Goal: Task Accomplishment & Management: Complete application form

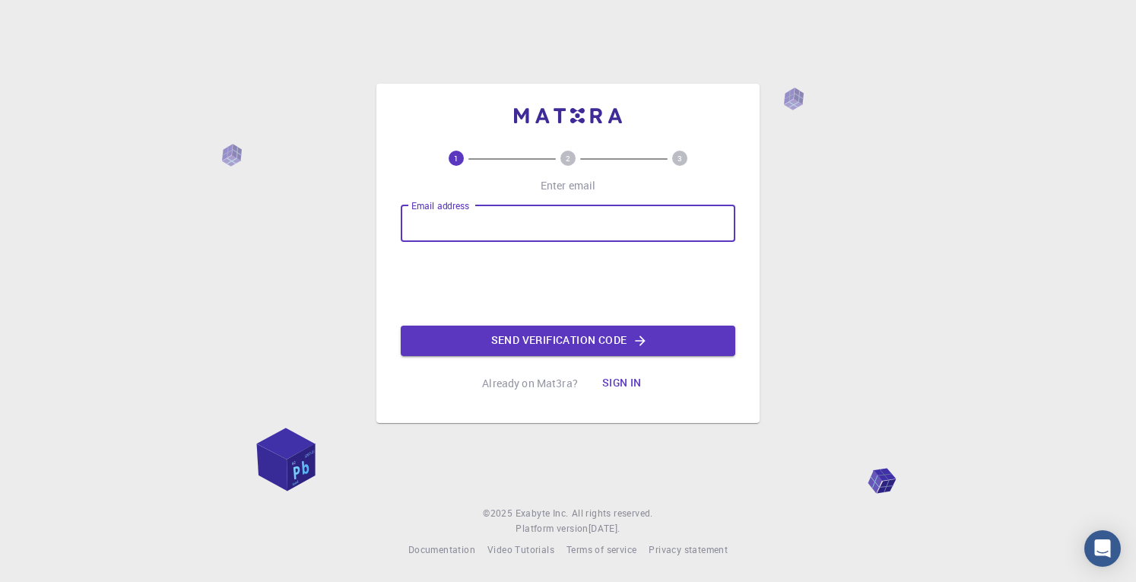
click at [534, 215] on input "Email address" at bounding box center [568, 223] width 335 height 36
type input "[PERSON_NAME][EMAIL_ADDRESS][PERSON_NAME][PERSON_NAME][DOMAIN_NAME]"
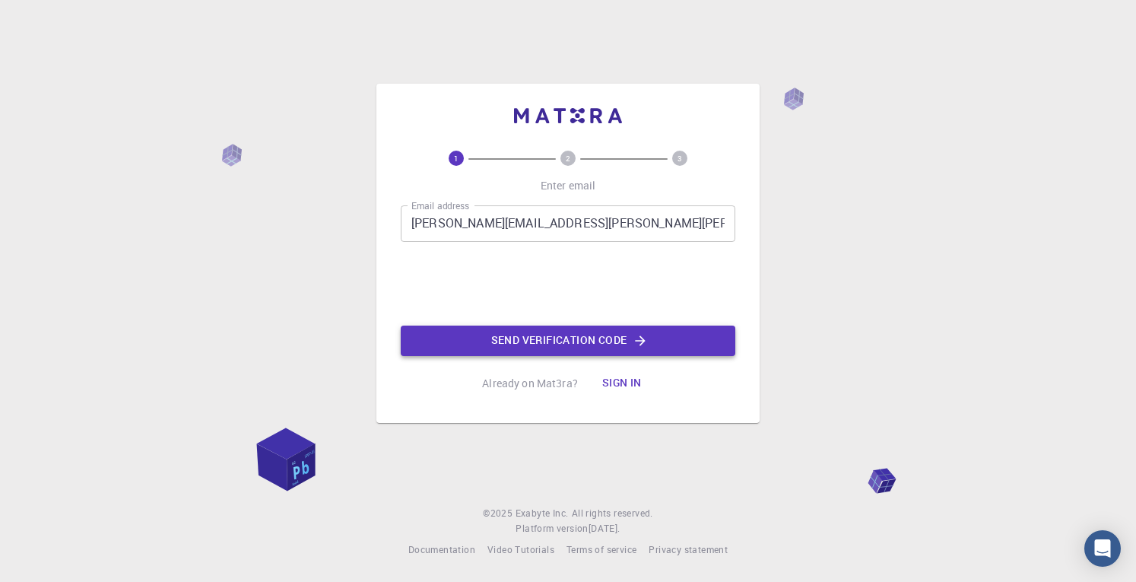
click at [506, 329] on button "Send verification code" at bounding box center [568, 340] width 335 height 30
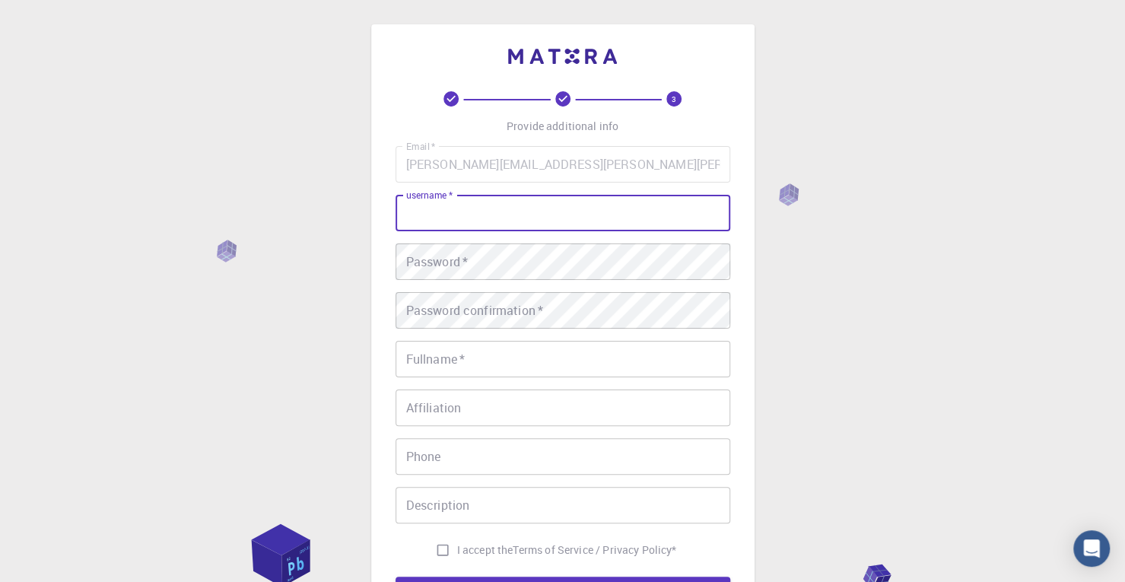
click at [561, 204] on input "username   *" at bounding box center [562, 213] width 335 height 36
type input "ericwelp"
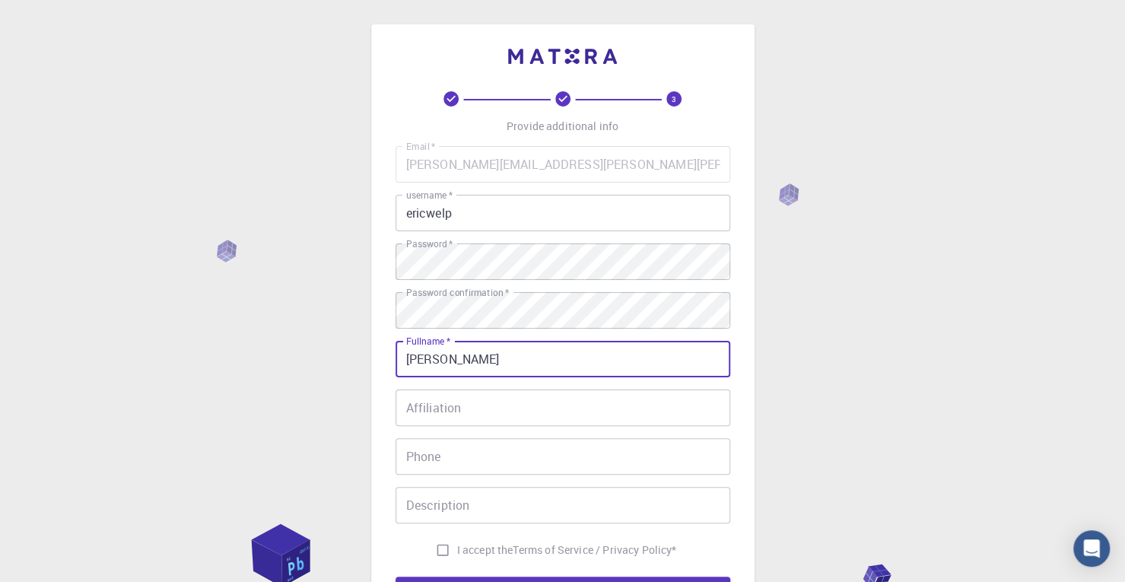
type input "[PERSON_NAME]"
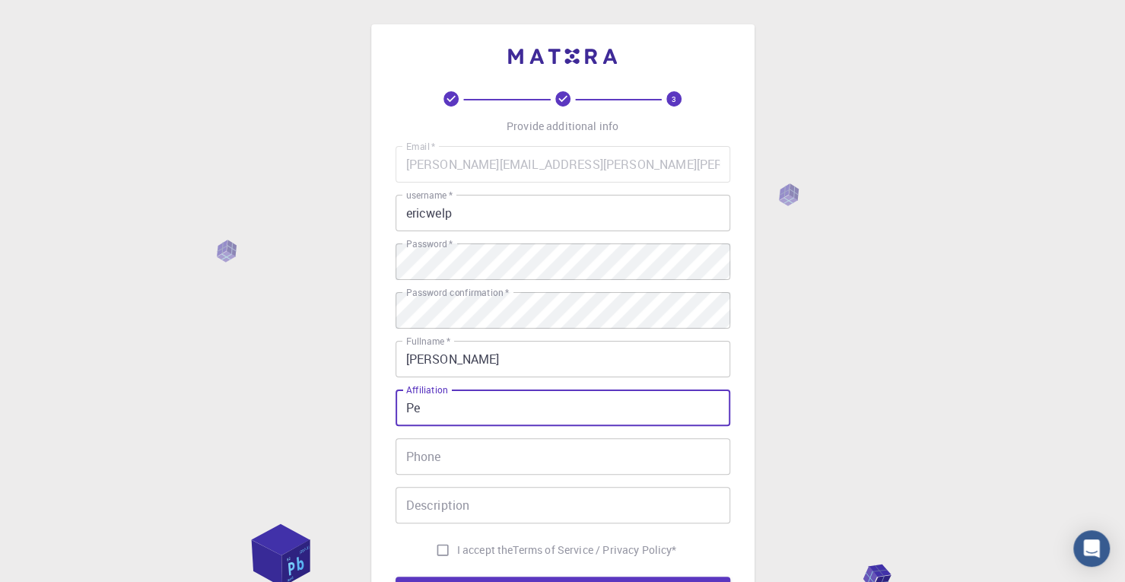
type input "P"
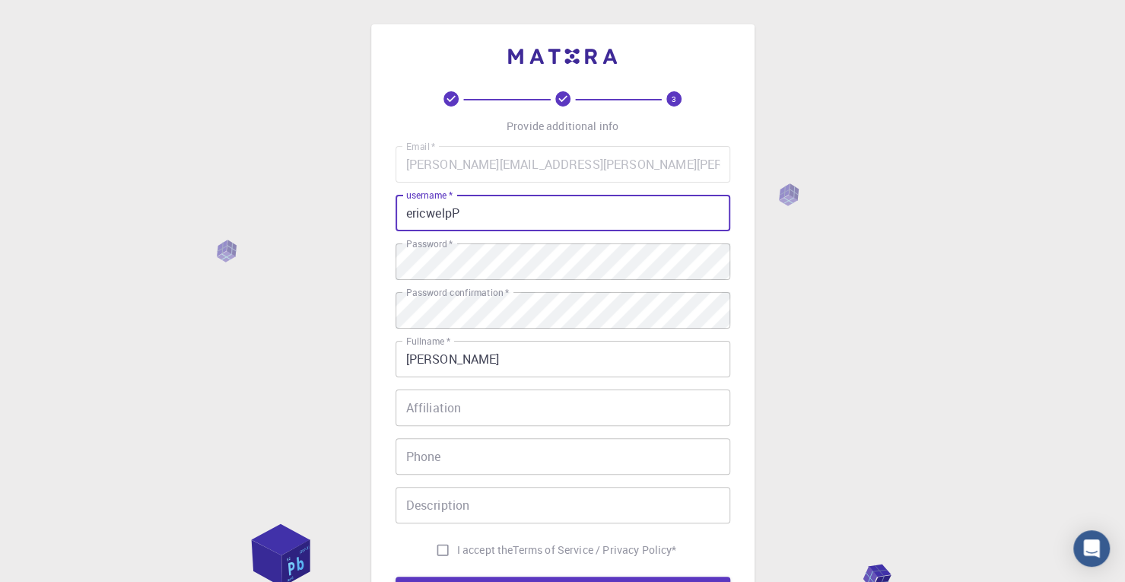
click at [561, 204] on input "ericwelpP" at bounding box center [562, 213] width 335 height 36
type input "ericwelp"
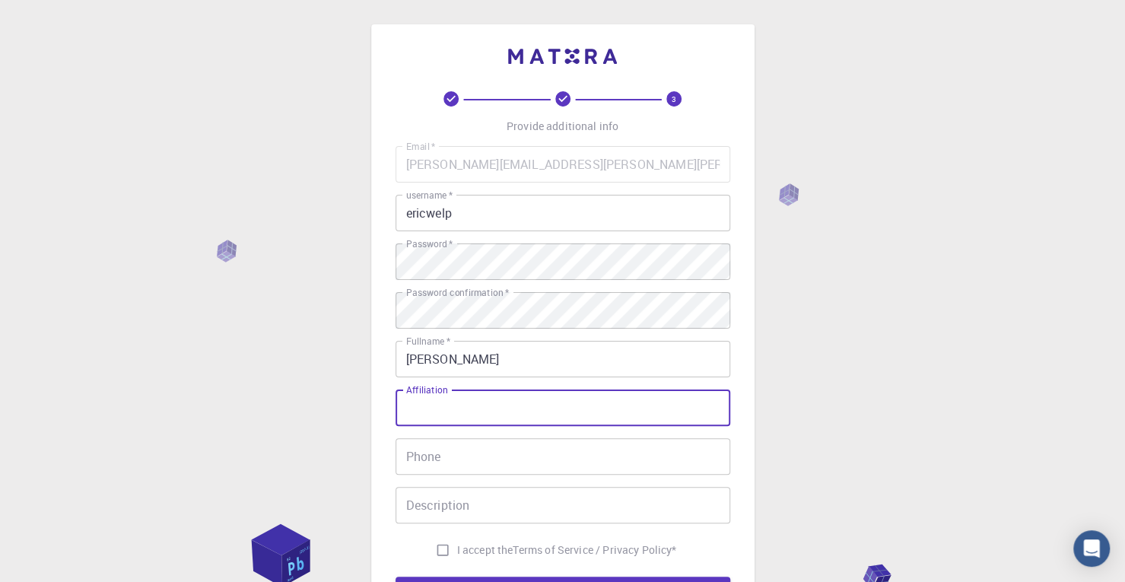
click at [493, 411] on input "Affiliation" at bounding box center [562, 407] width 335 height 36
type input "Personal"
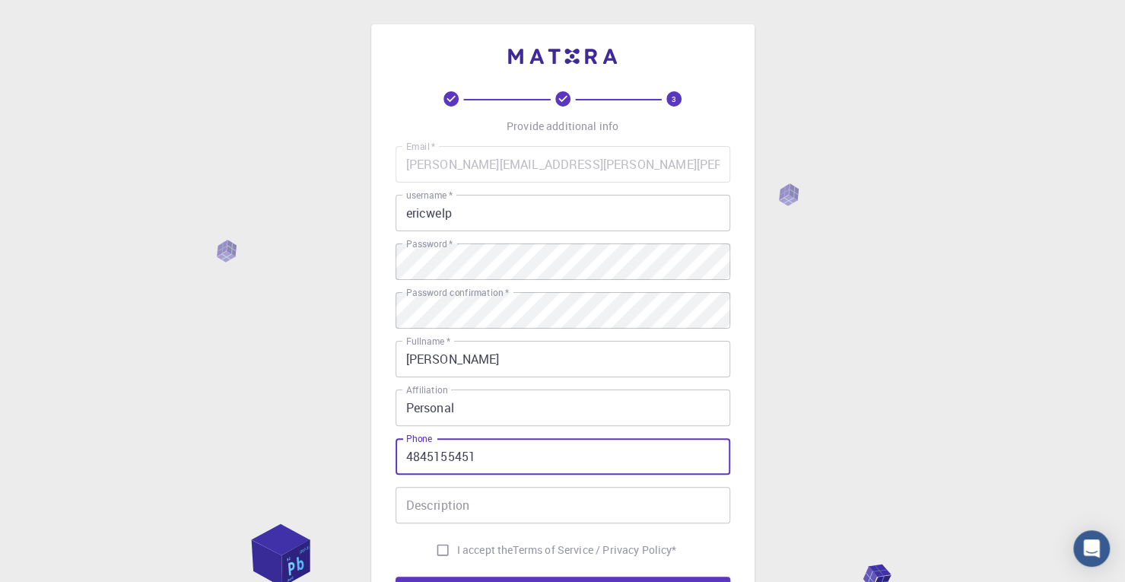
type input "4845155451"
click at [475, 504] on input "Description" at bounding box center [562, 505] width 335 height 36
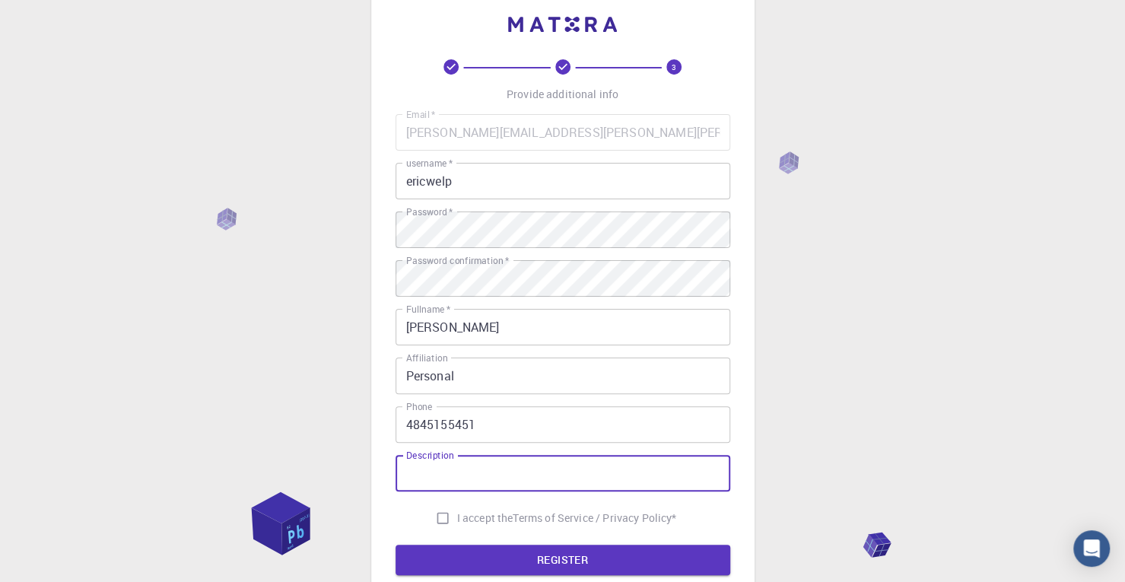
scroll to position [33, 0]
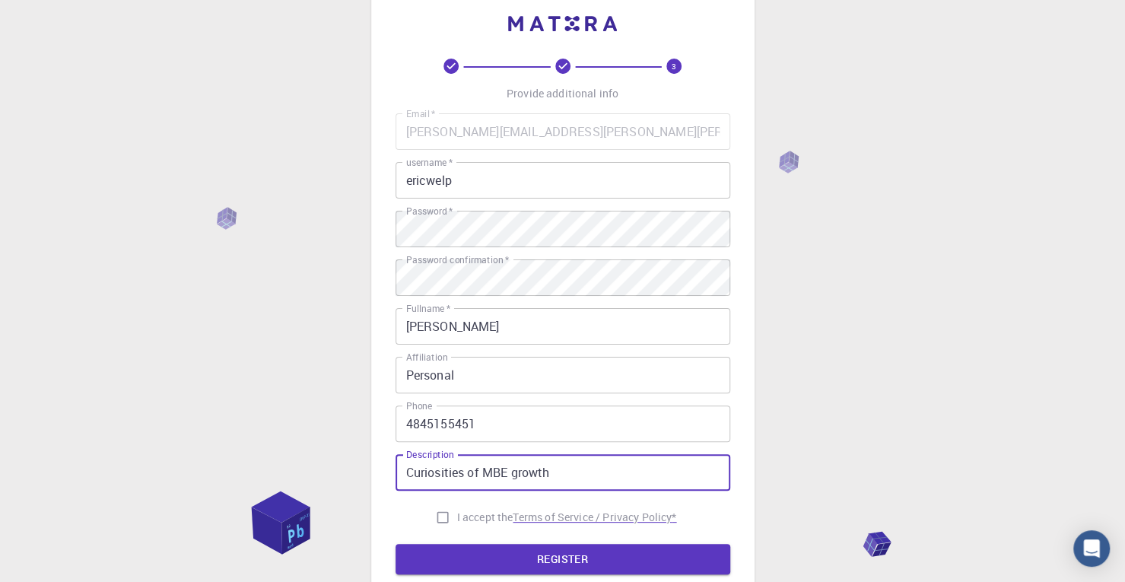
type input "Curiosities of MBE growth"
click at [576, 519] on p "Terms of Service / Privacy Policy *" at bounding box center [594, 516] width 163 height 15
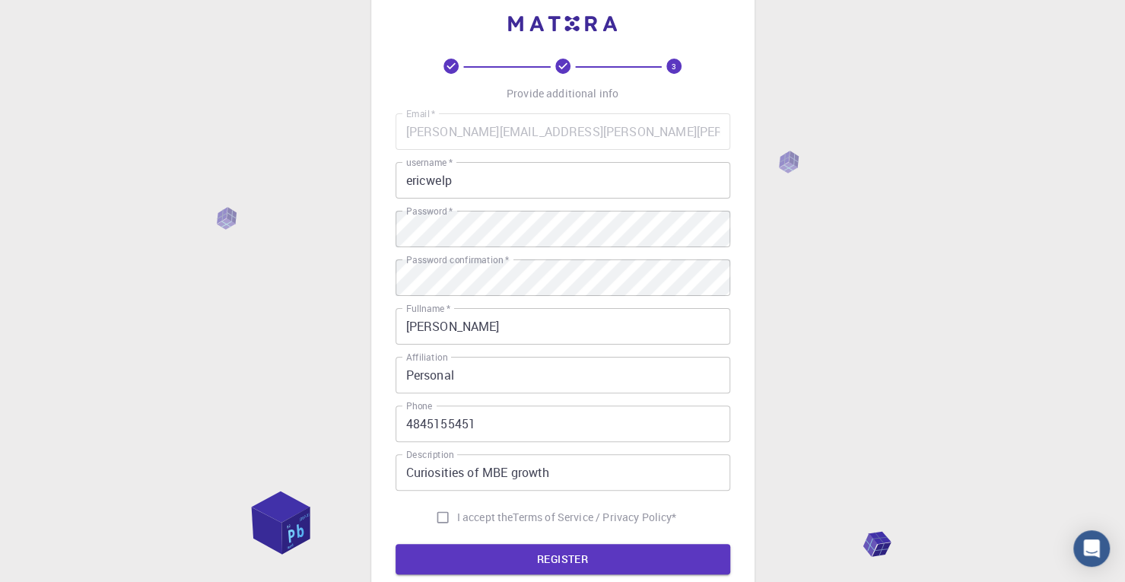
click at [433, 516] on input "I accept the Terms of Service / Privacy Policy *" at bounding box center [442, 517] width 29 height 29
checkbox input "true"
click at [455, 552] on button "REGISTER" at bounding box center [562, 559] width 335 height 30
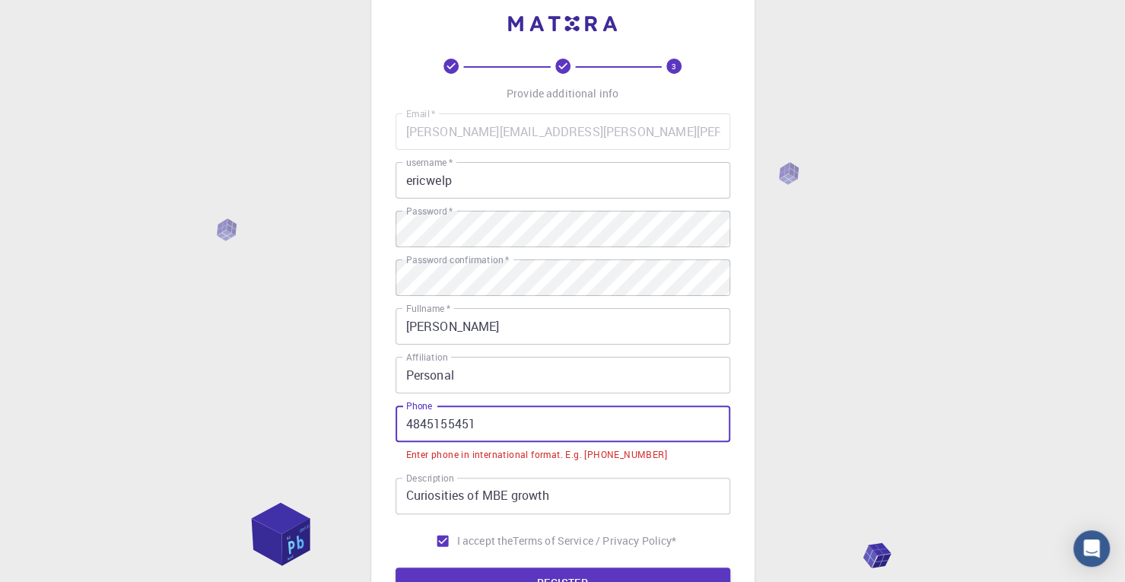
click at [570, 430] on input "4845155451" at bounding box center [562, 423] width 335 height 36
click at [408, 421] on input "4845155451" at bounding box center [562, 423] width 335 height 36
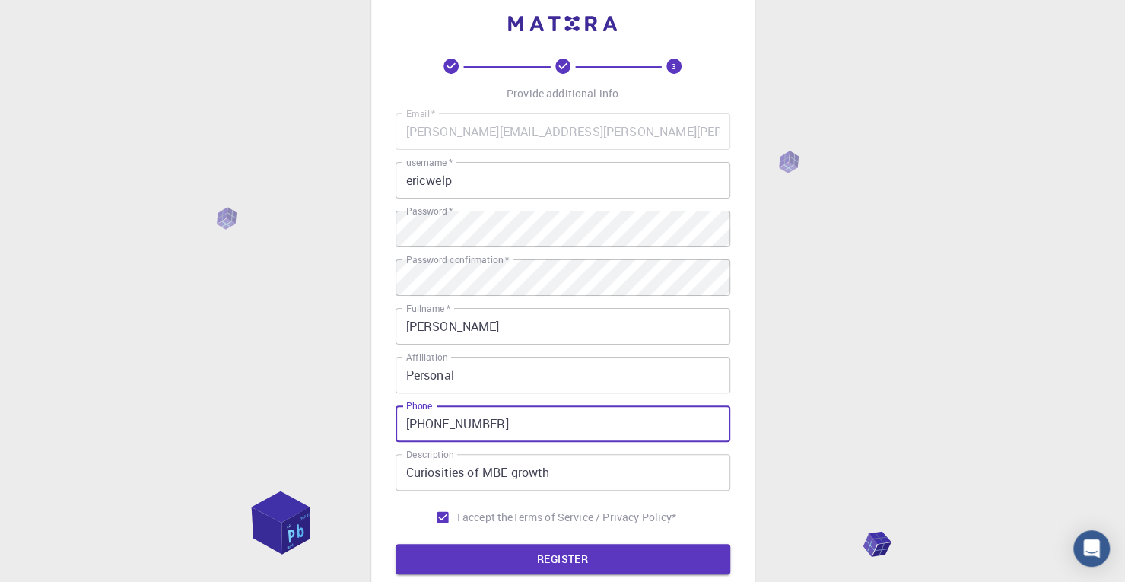
type input "[PHONE_NUMBER]"
click at [395, 544] on button "REGISTER" at bounding box center [562, 559] width 335 height 30
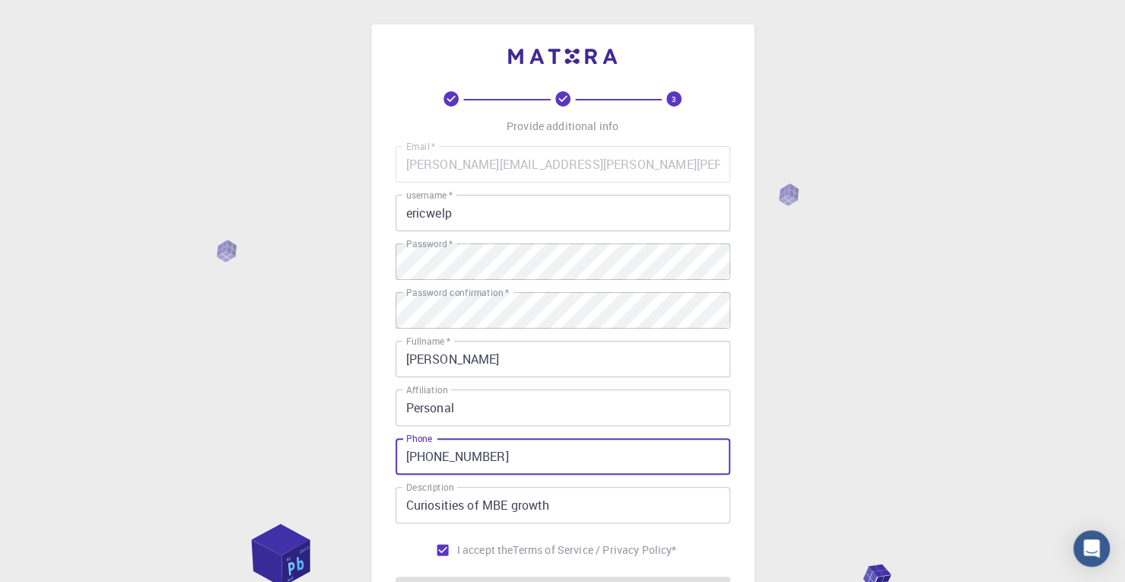
scroll to position [193, 0]
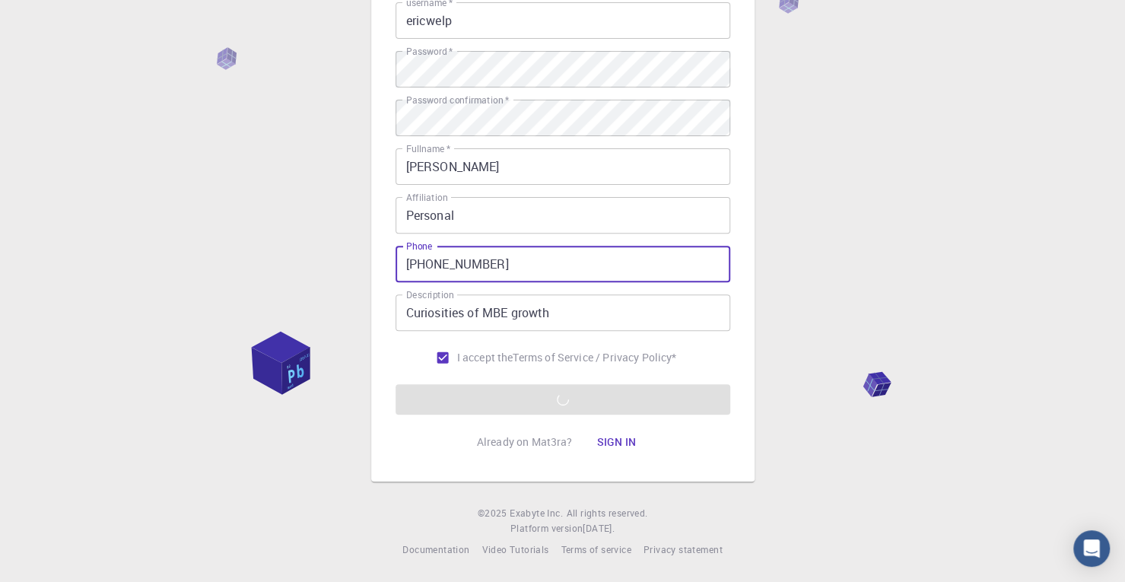
click at [773, 290] on div "3 Provide additional info Email   * [PERSON_NAME][EMAIL_ADDRESS][PERSON_NAME][P…" at bounding box center [562, 195] width 1125 height 774
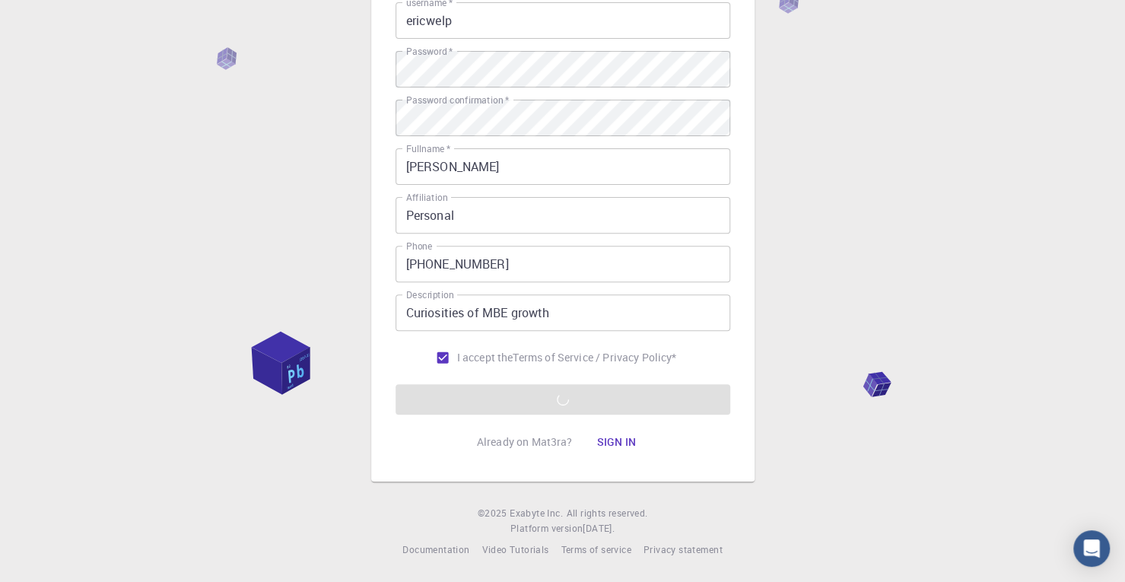
click at [581, 398] on form "Email   * [PERSON_NAME][EMAIL_ADDRESS][PERSON_NAME][PERSON_NAME][DOMAIN_NAME] E…" at bounding box center [562, 184] width 335 height 461
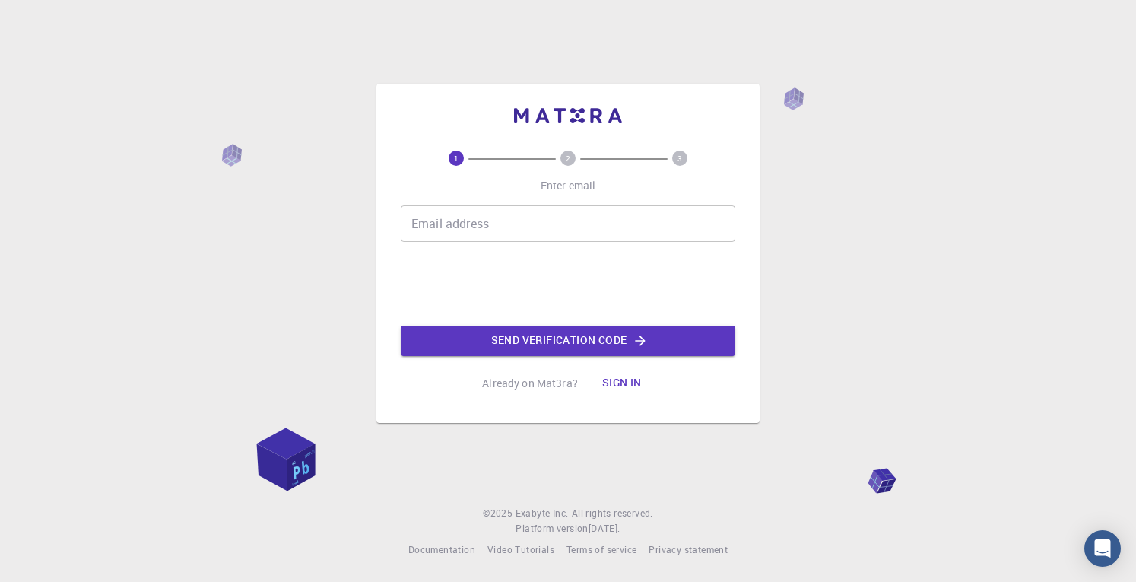
click at [551, 227] on input "Email address" at bounding box center [568, 223] width 335 height 36
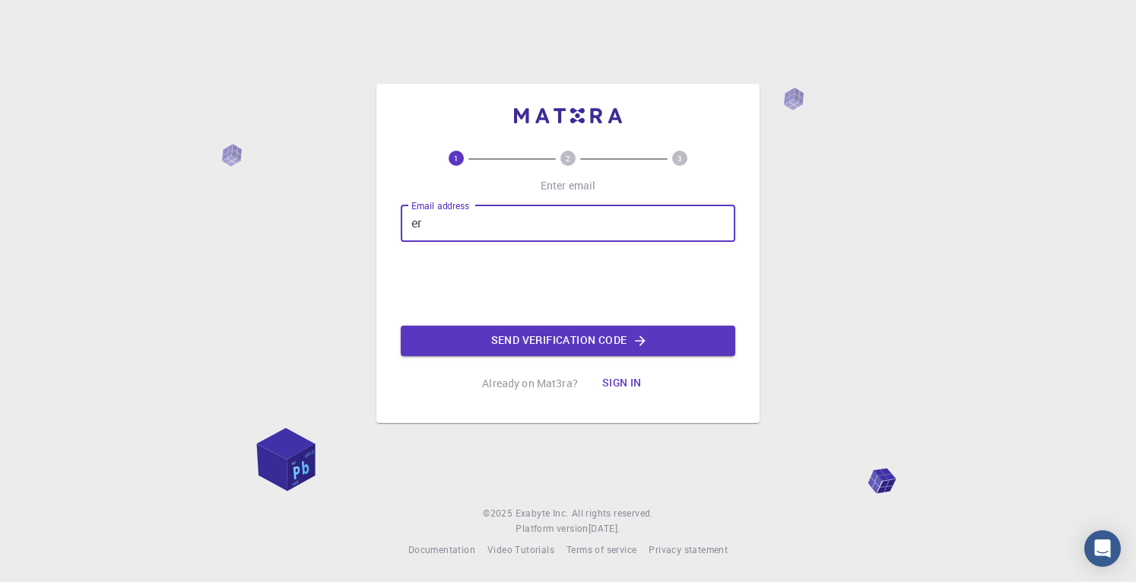
type input "e"
click at [576, 220] on input "Email address" at bounding box center [568, 223] width 335 height 36
type input "[PERSON_NAME][EMAIL_ADDRESS][PERSON_NAME][PERSON_NAME][DOMAIN_NAME]"
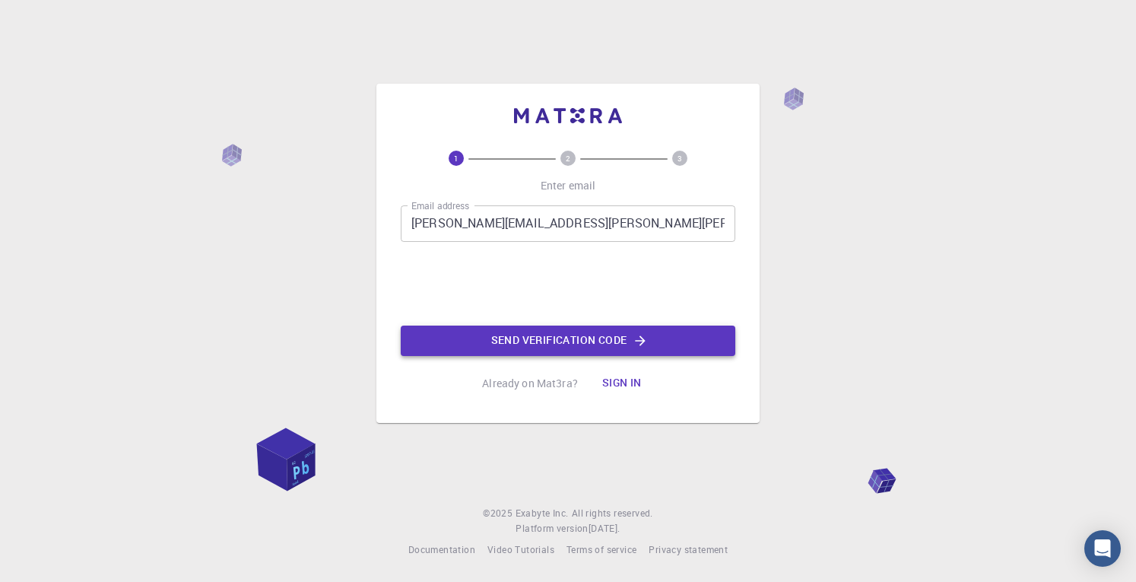
click at [519, 341] on button "Send verification code" at bounding box center [568, 340] width 335 height 30
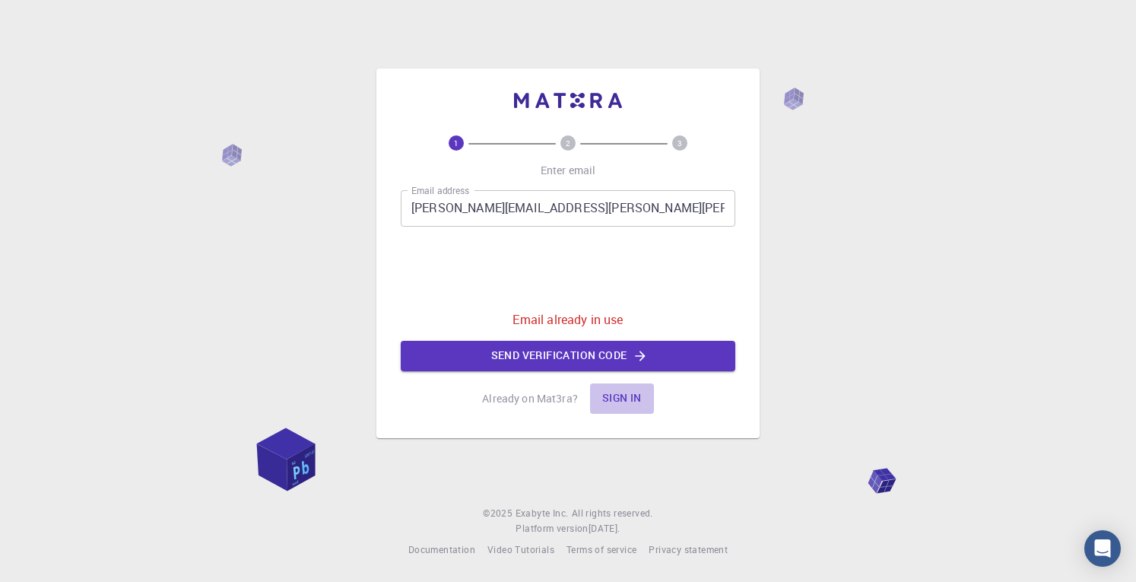
click at [645, 403] on button "Sign in" at bounding box center [622, 398] width 64 height 30
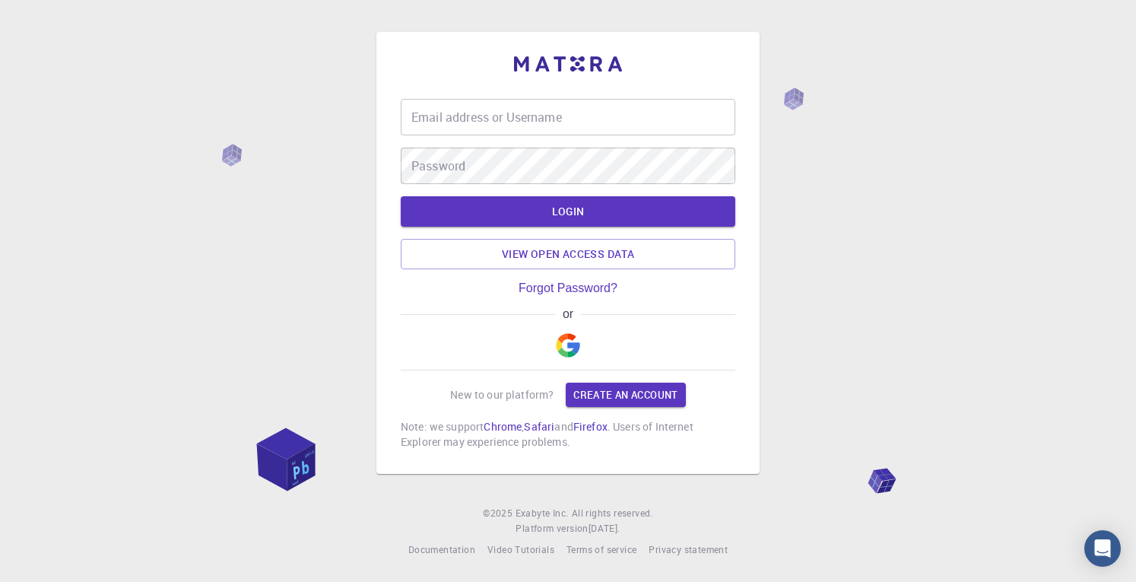
click at [519, 122] on input "Email address or Username" at bounding box center [568, 117] width 335 height 36
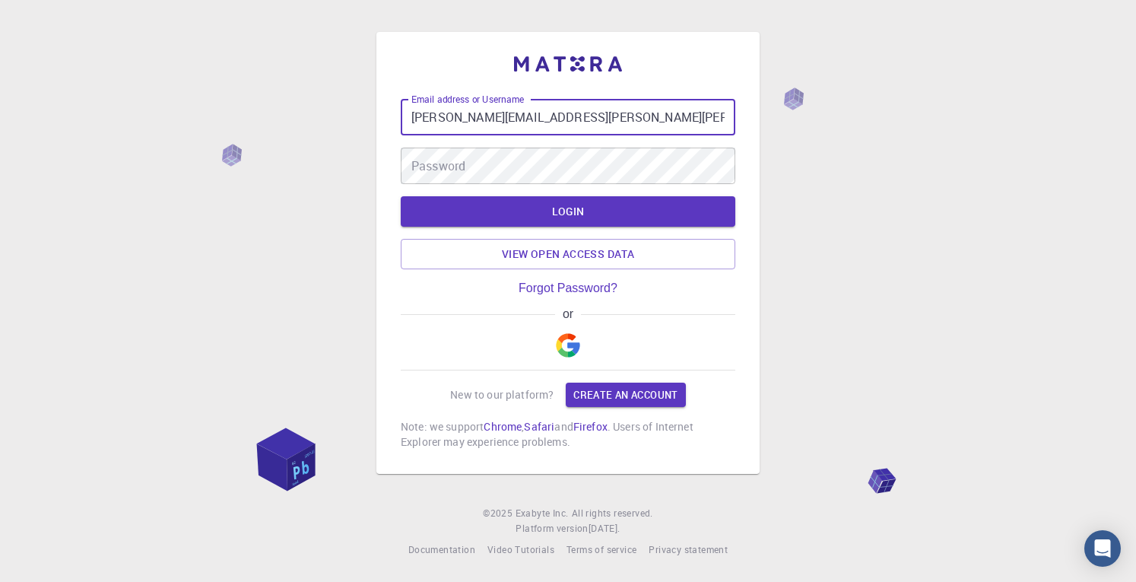
type input "[PERSON_NAME][EMAIL_ADDRESS][PERSON_NAME][PERSON_NAME][DOMAIN_NAME]"
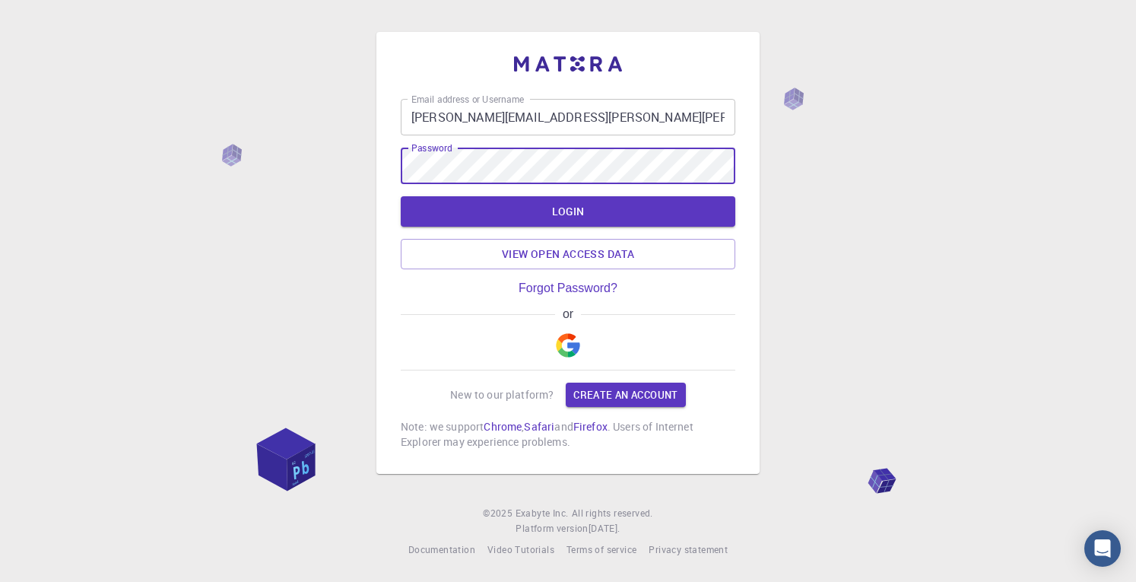
click at [401, 196] on button "LOGIN" at bounding box center [568, 211] width 335 height 30
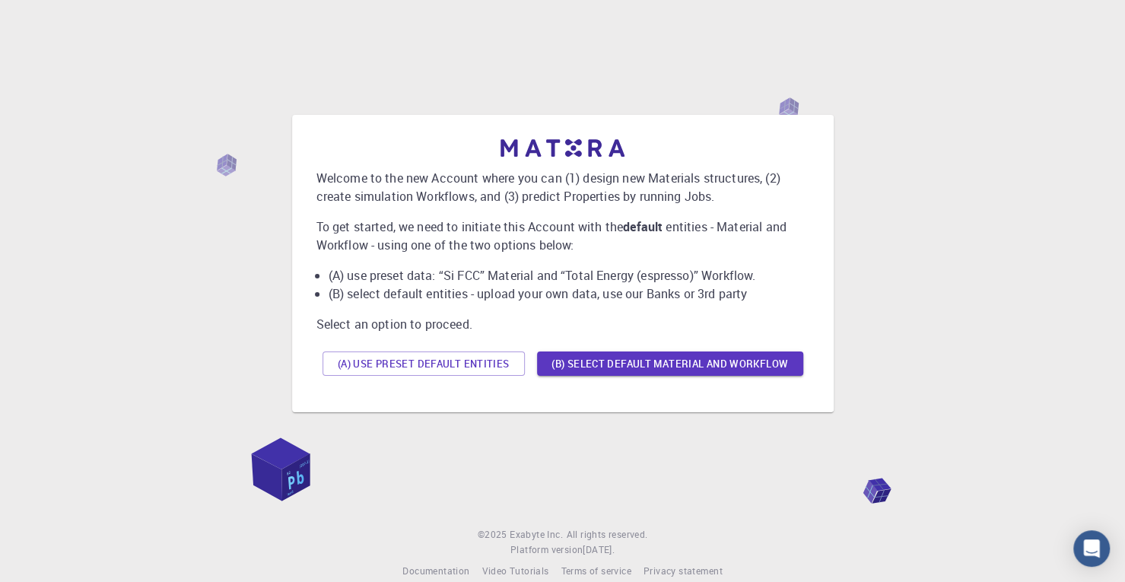
click at [519, 122] on div "Welcome to the new Account where you can (1) design new Materials structures, (…" at bounding box center [562, 263] width 541 height 297
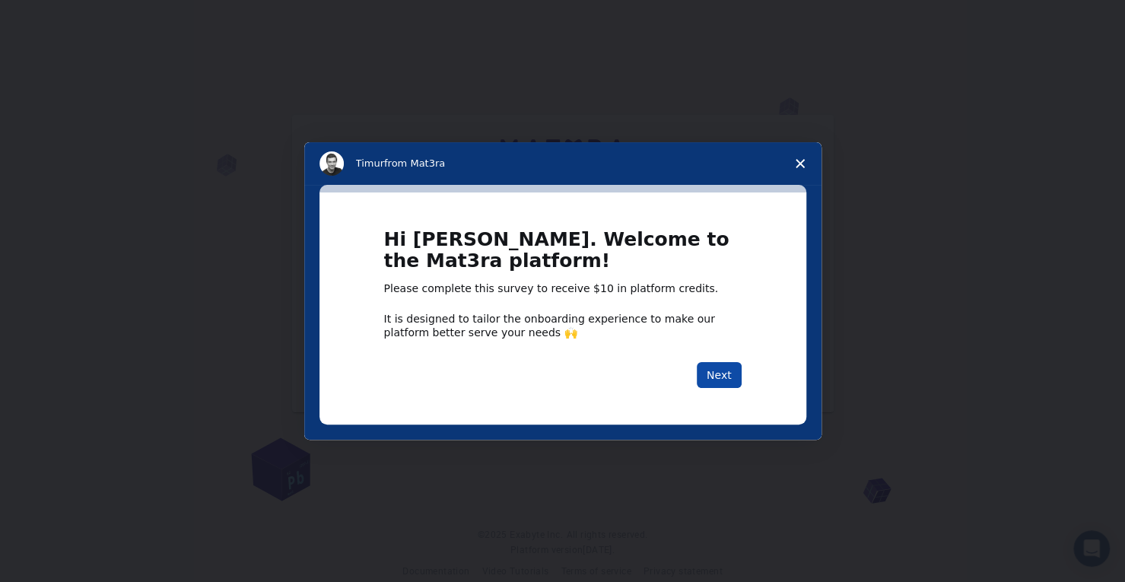
click at [722, 377] on button "Next" at bounding box center [719, 375] width 45 height 26
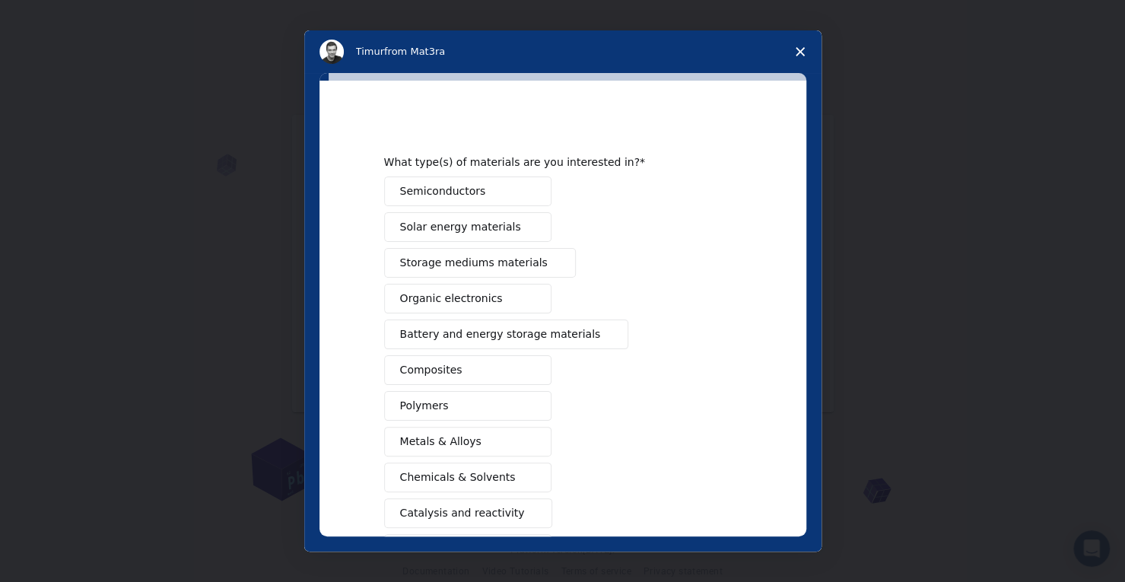
click at [484, 189] on button "Semiconductors" at bounding box center [467, 191] width 167 height 30
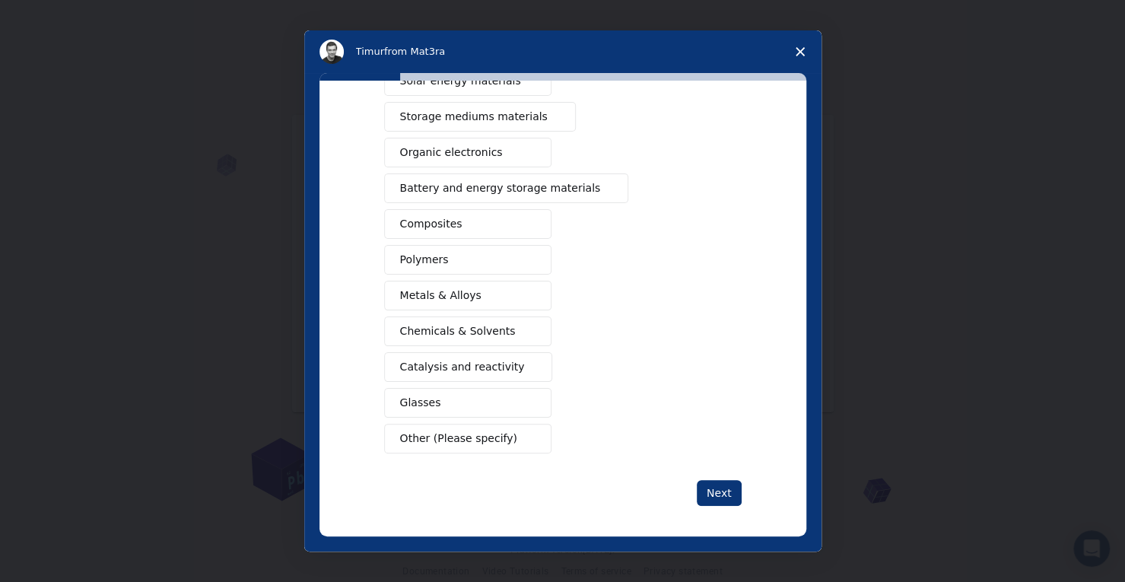
scroll to position [141, 0]
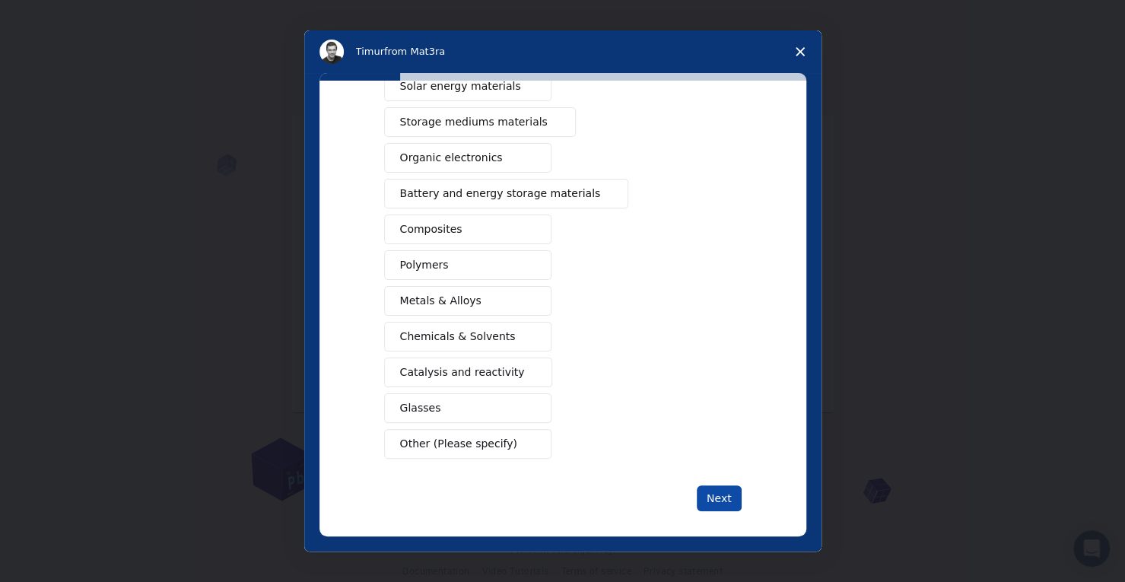
click at [713, 487] on button "Next" at bounding box center [719, 498] width 45 height 26
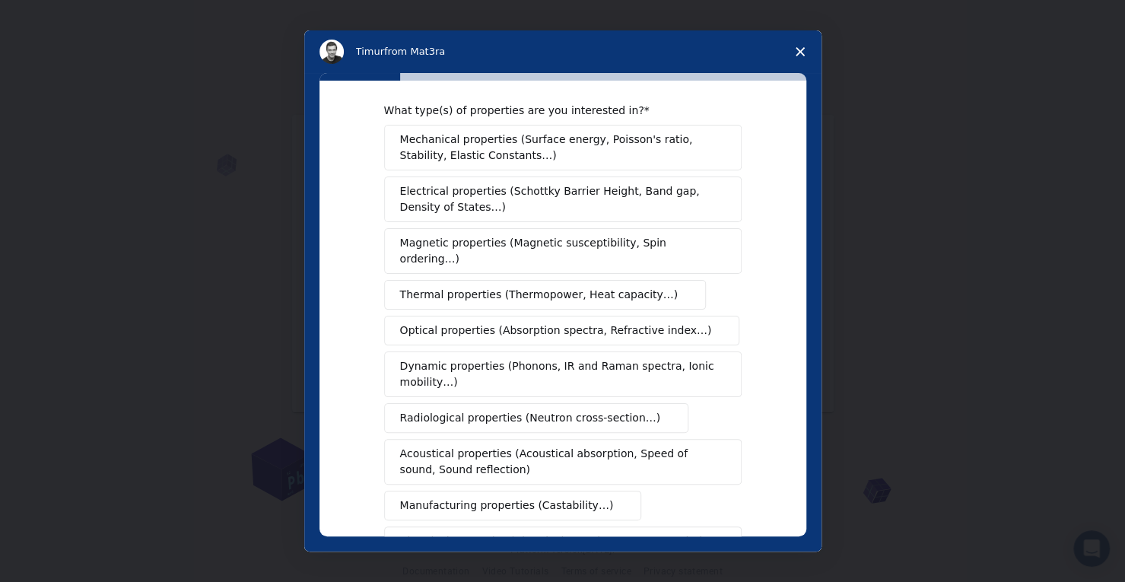
scroll to position [14, 0]
click at [636, 203] on span "Electrical properties (Schottky Barrier Height, Band gap, Density of States…)" at bounding box center [558, 199] width 316 height 32
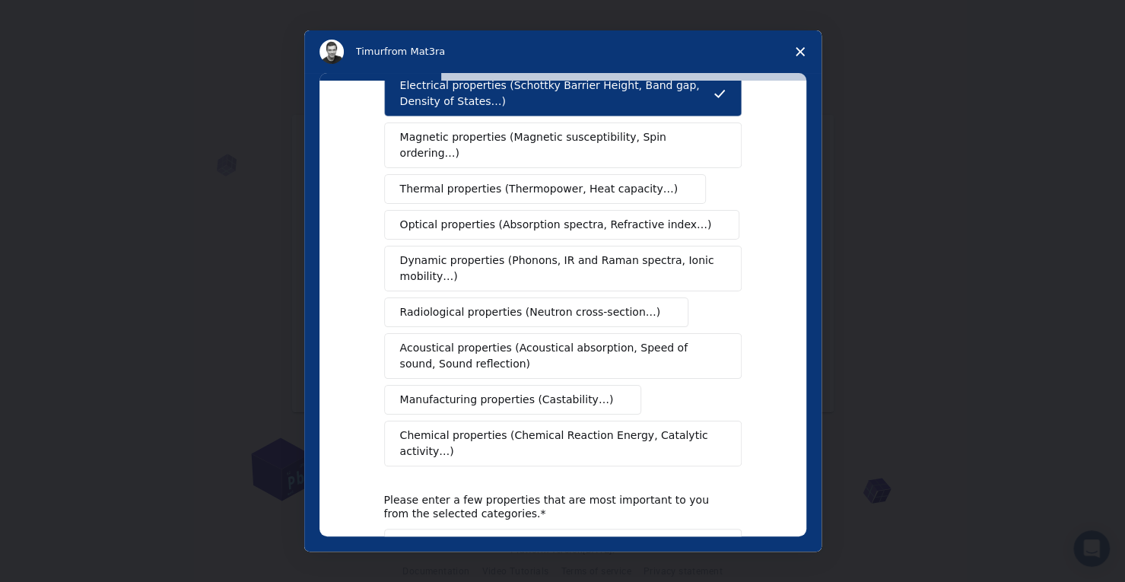
scroll to position [225, 0]
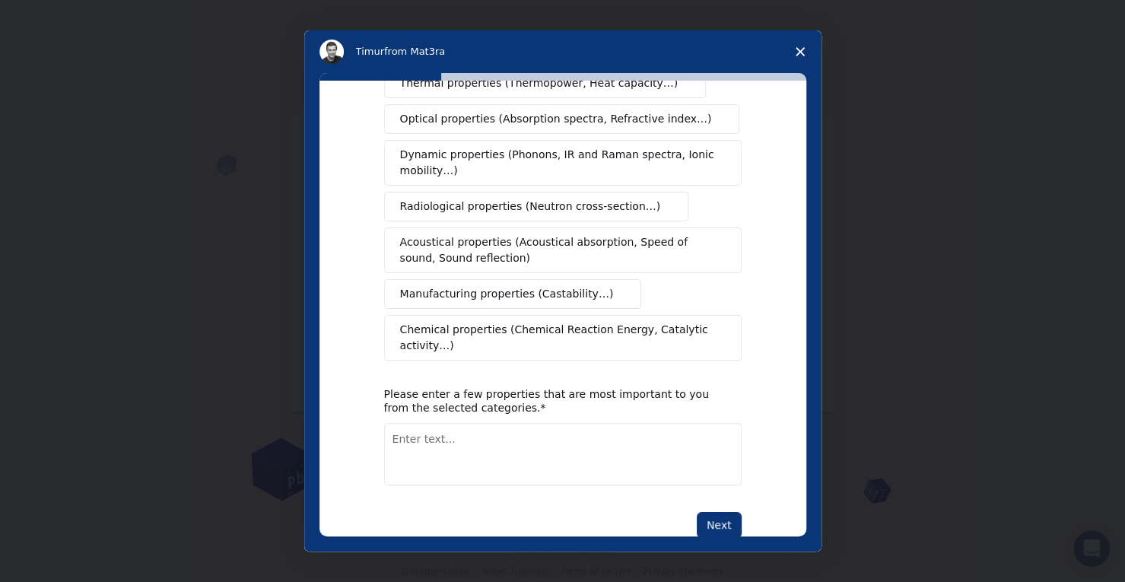
click at [614, 429] on textarea "Enter text..." at bounding box center [562, 454] width 357 height 62
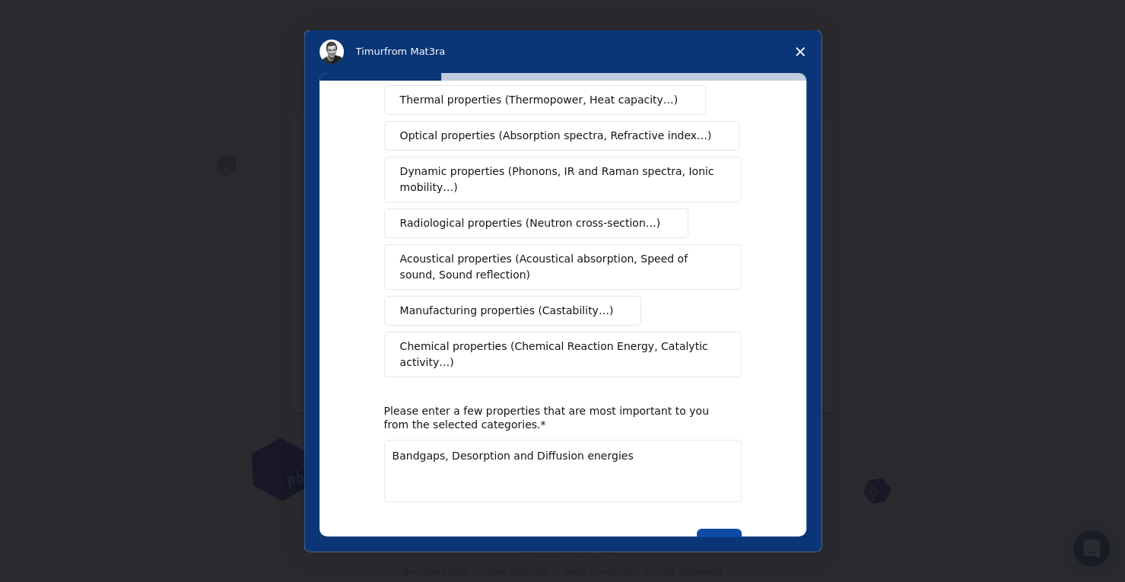
type textarea "Bandgaps, Desorption and Diffusion energies"
click at [721, 528] on button "Next" at bounding box center [719, 541] width 45 height 26
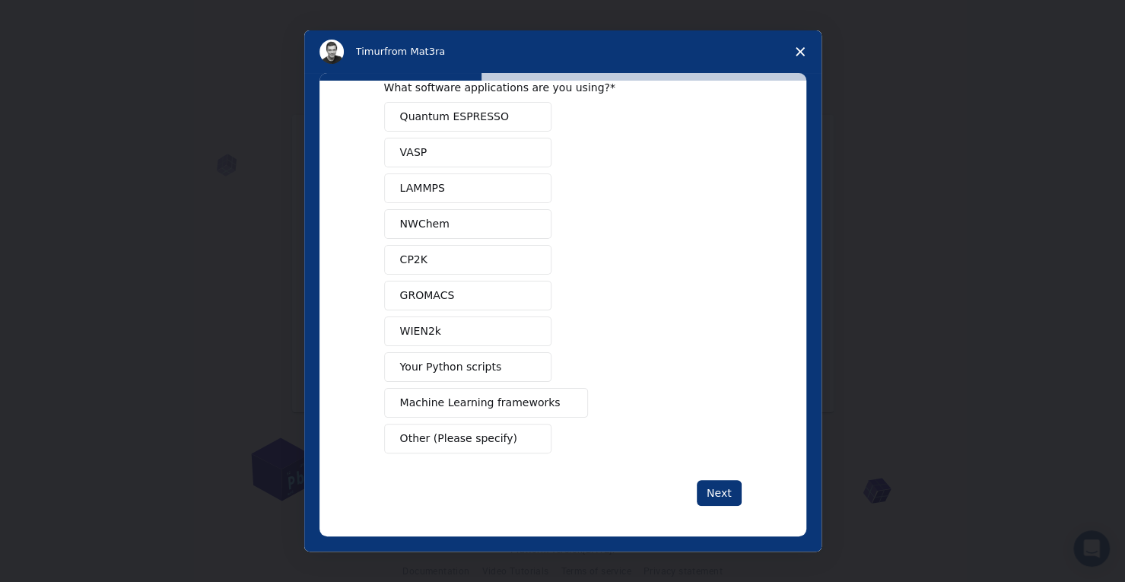
scroll to position [0, 0]
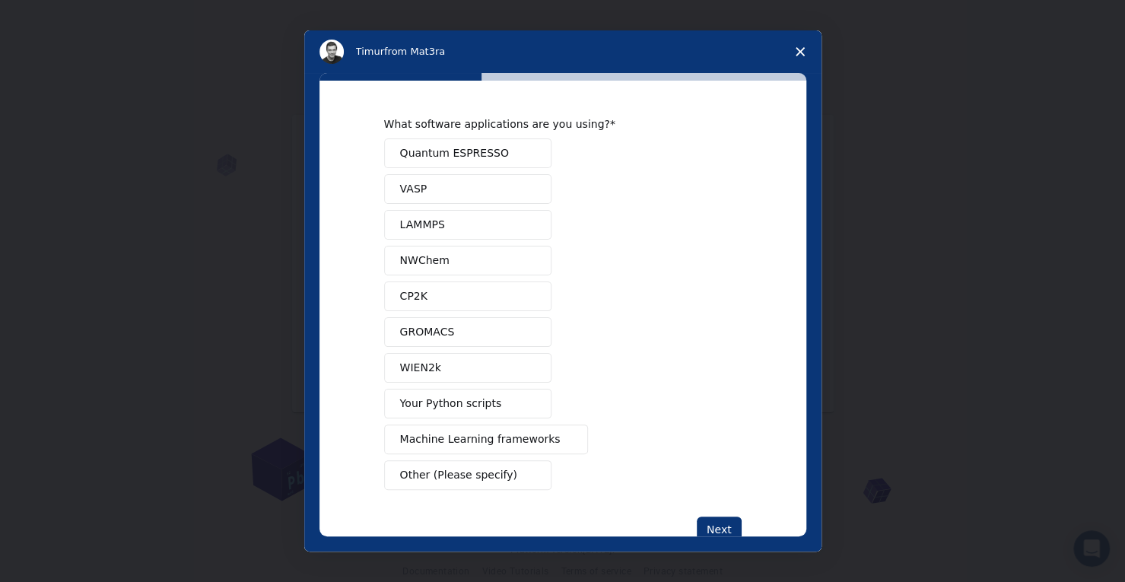
click at [502, 154] on button "Quantum ESPRESSO" at bounding box center [467, 153] width 167 height 30
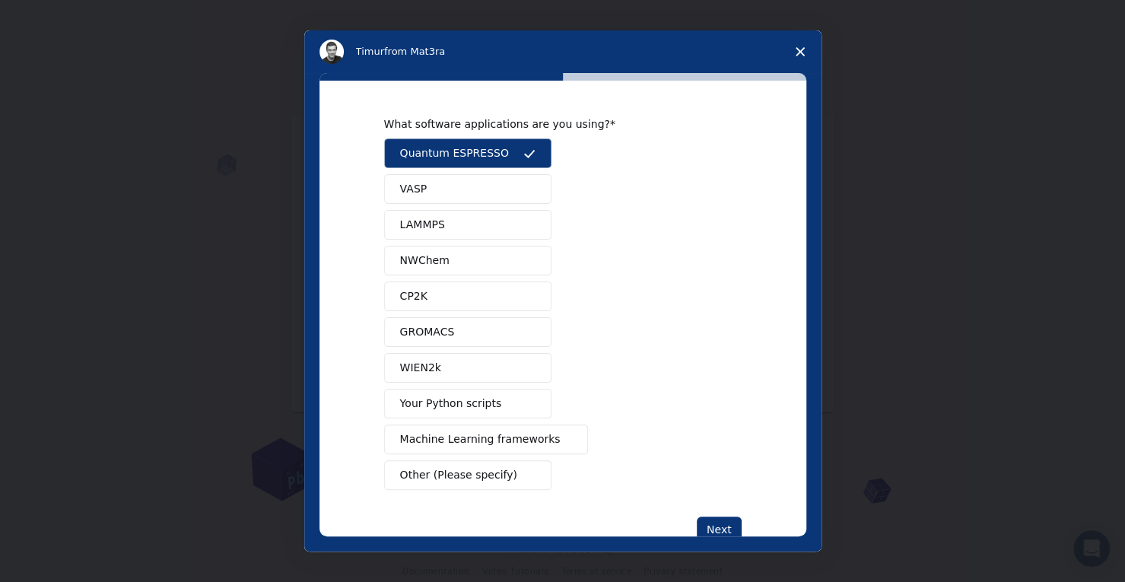
click at [505, 191] on button "VASP" at bounding box center [467, 189] width 167 height 30
click at [496, 333] on button "GROMACS" at bounding box center [467, 332] width 167 height 30
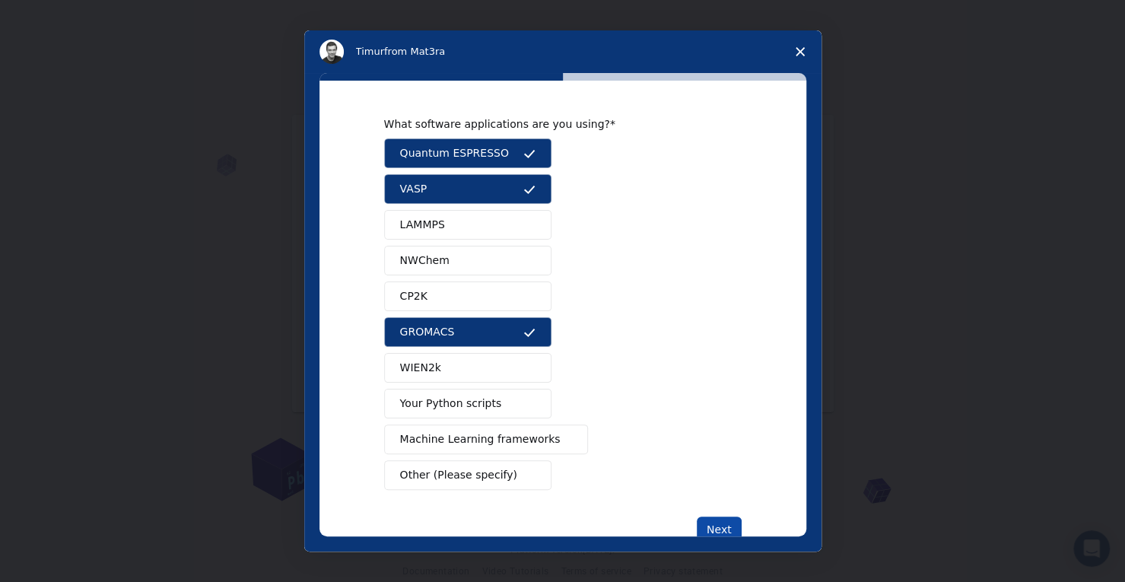
click at [707, 518] on button "Next" at bounding box center [719, 529] width 45 height 26
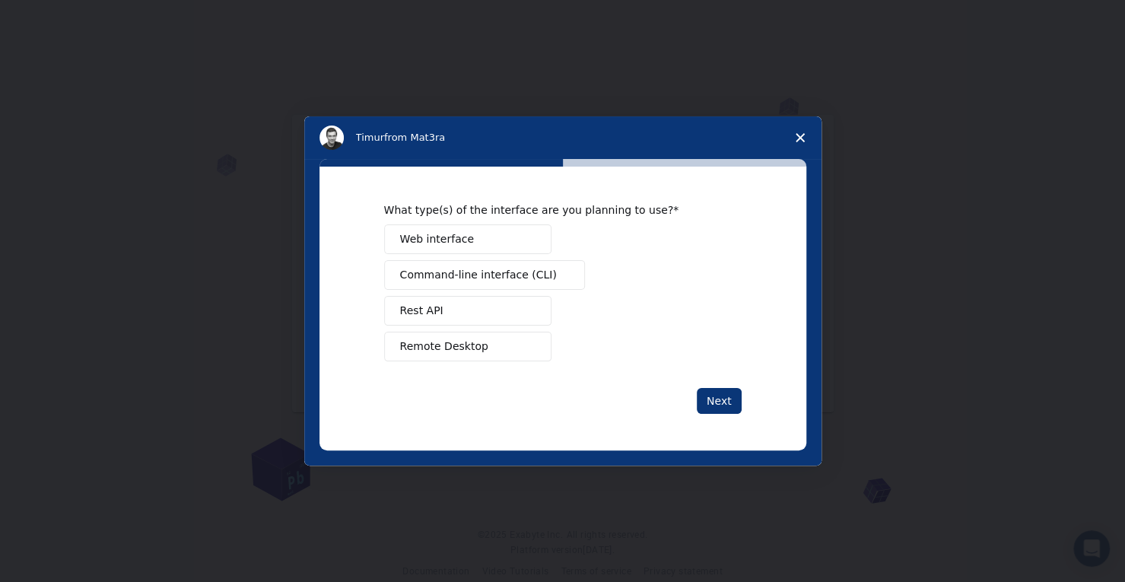
click at [496, 231] on button "Web interface" at bounding box center [467, 239] width 167 height 30
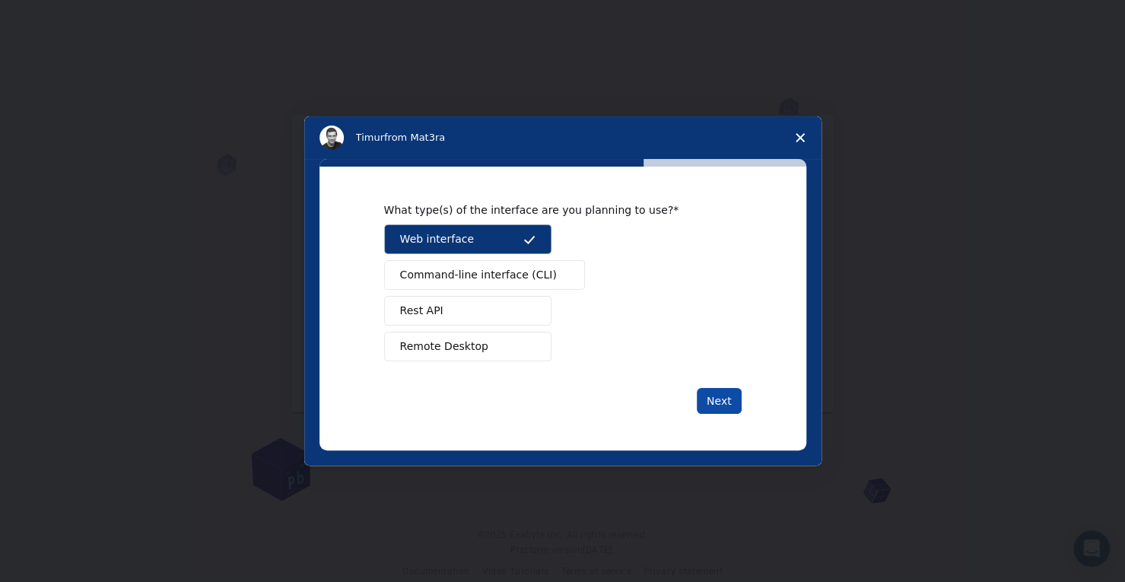
click at [707, 398] on button "Next" at bounding box center [719, 401] width 45 height 26
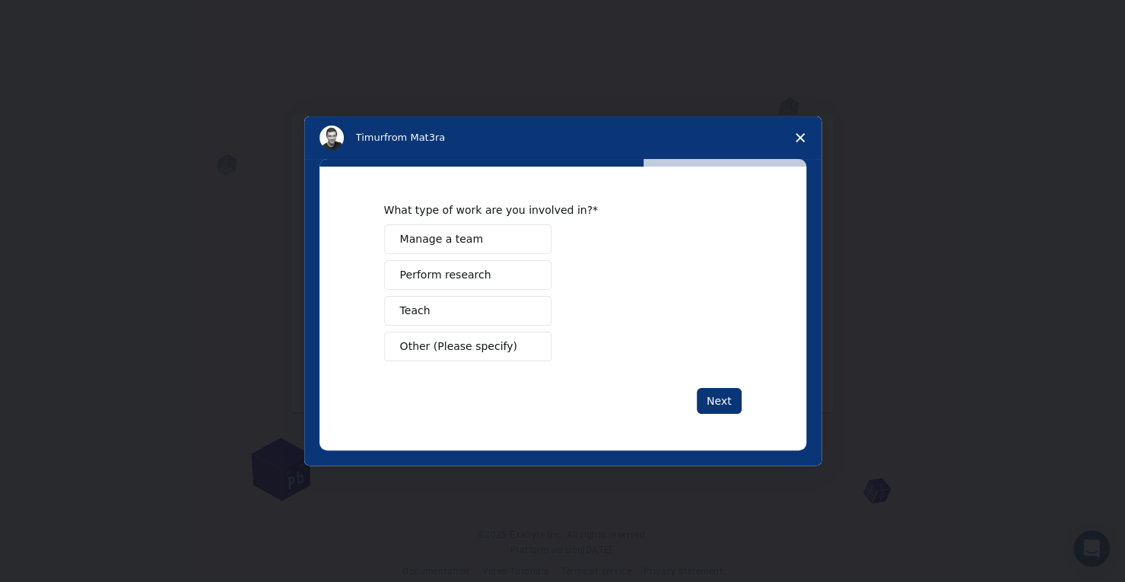
click at [503, 270] on button "Perform research" at bounding box center [467, 275] width 167 height 30
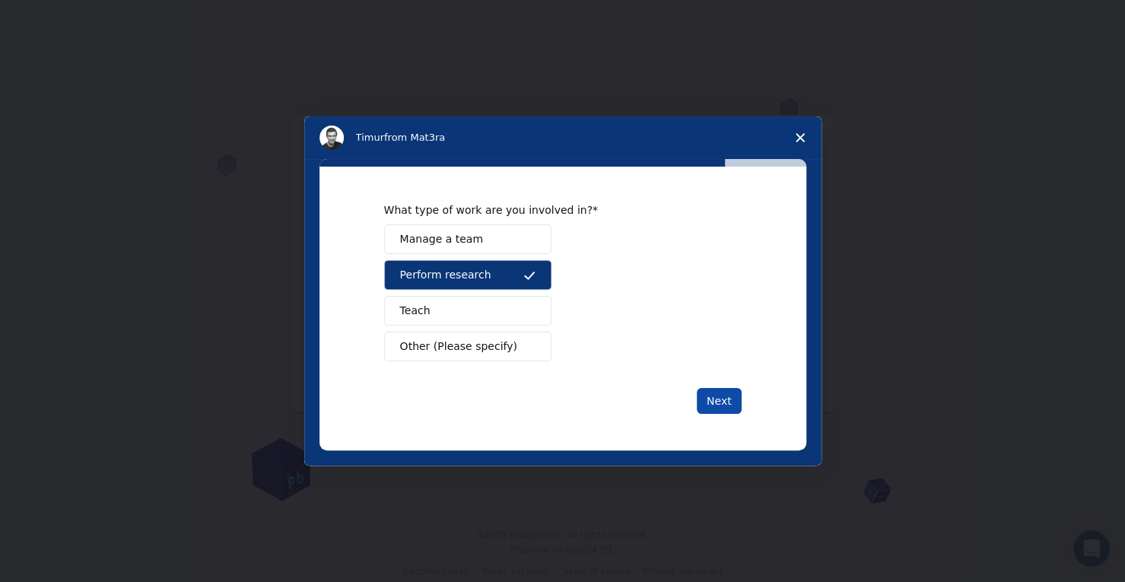
click at [728, 411] on button "Next" at bounding box center [719, 401] width 45 height 26
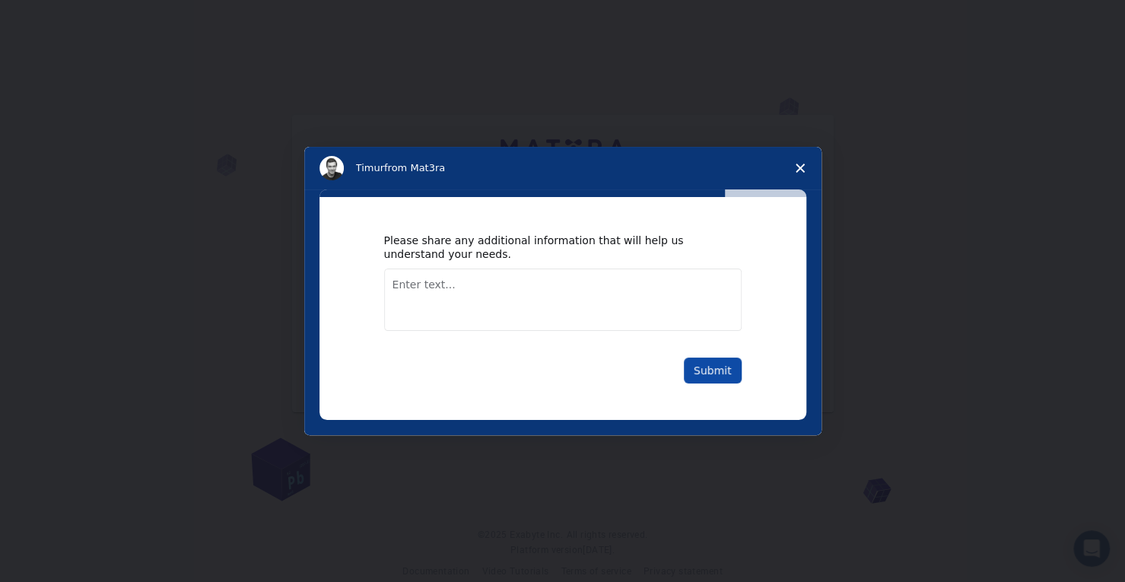
click at [705, 369] on button "Submit" at bounding box center [713, 370] width 58 height 26
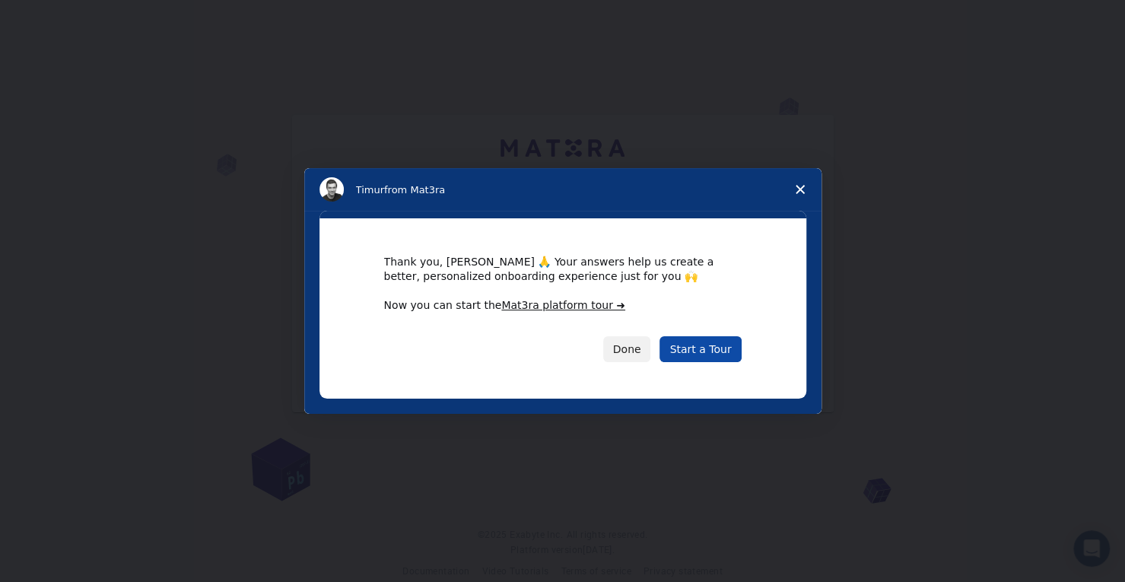
click at [687, 350] on link "Start a Tour" at bounding box center [699, 349] width 81 height 26
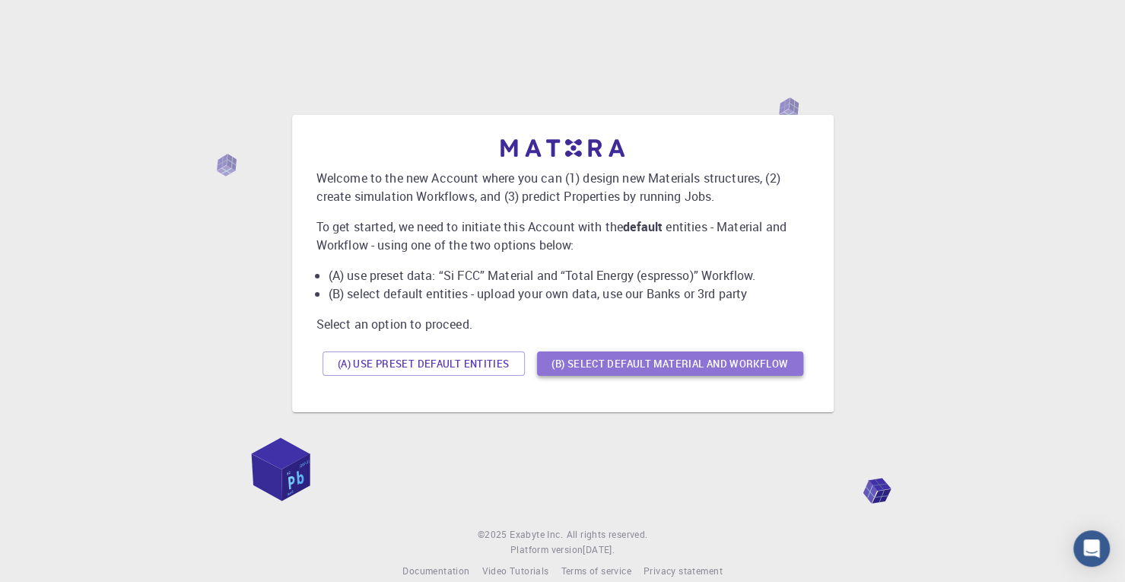
click at [576, 367] on button "(B) Select default material and workflow" at bounding box center [670, 363] width 266 height 24
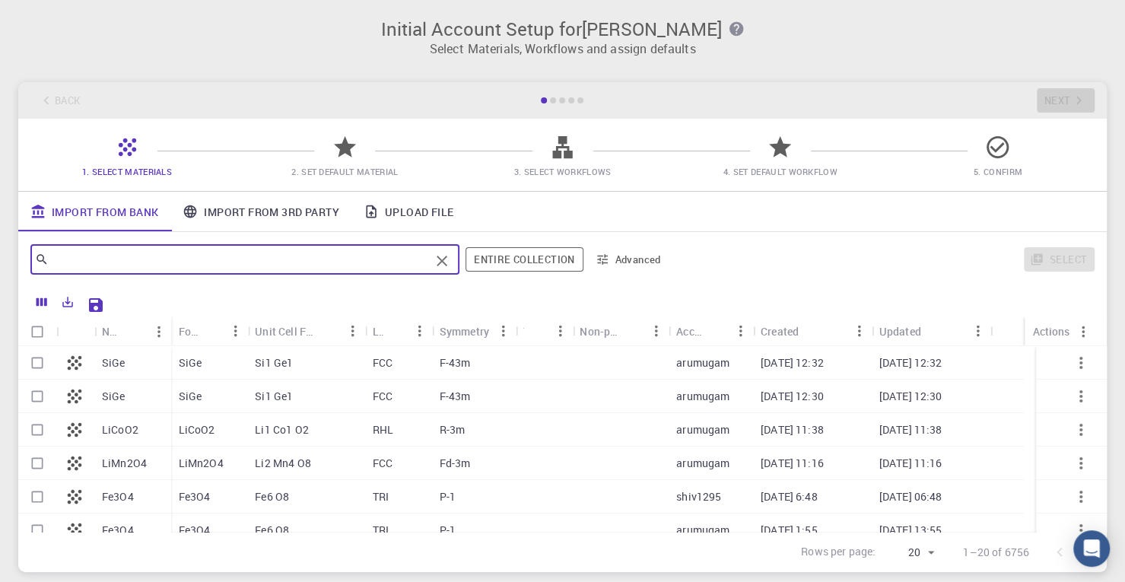
click at [389, 258] on input "text" at bounding box center [239, 259] width 381 height 21
type input "SnSe"
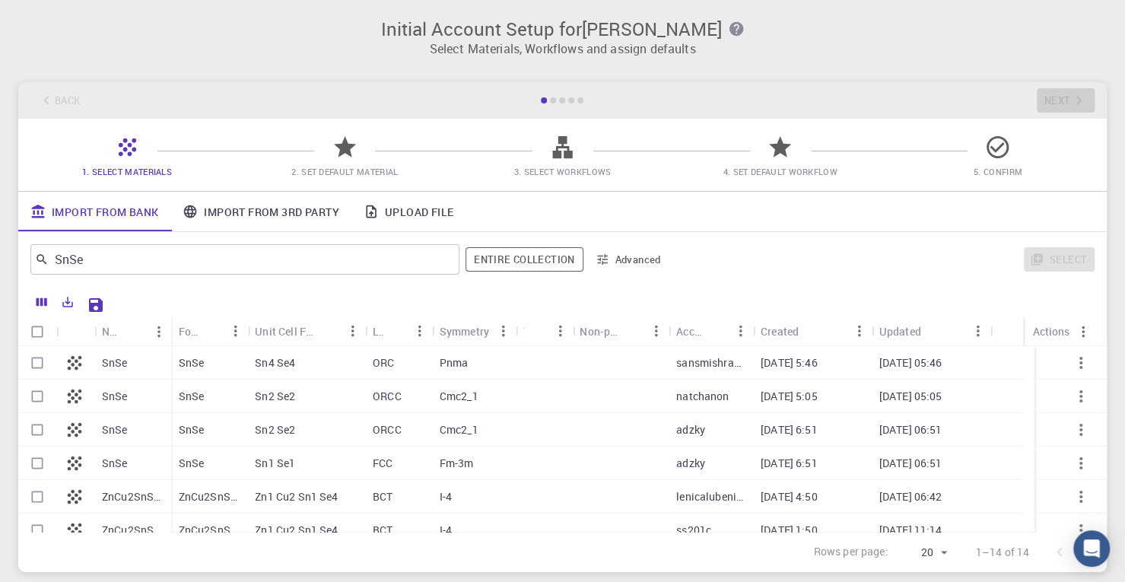
click at [339, 401] on div "Sn2 Se2" at bounding box center [306, 395] width 118 height 33
checkbox input "true"
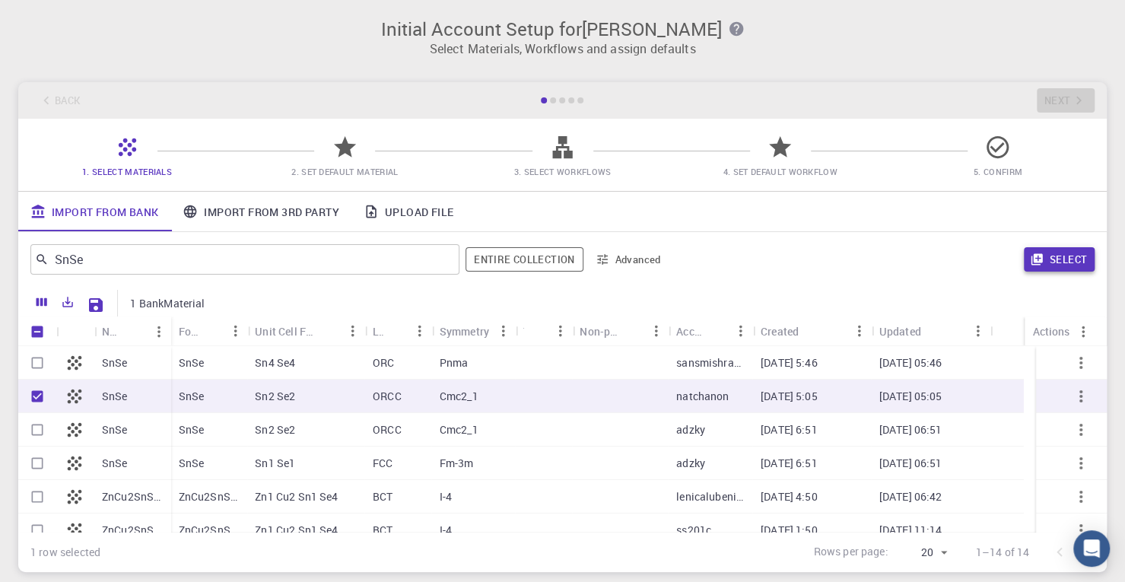
click at [1044, 254] on button "Select" at bounding box center [1059, 259] width 71 height 24
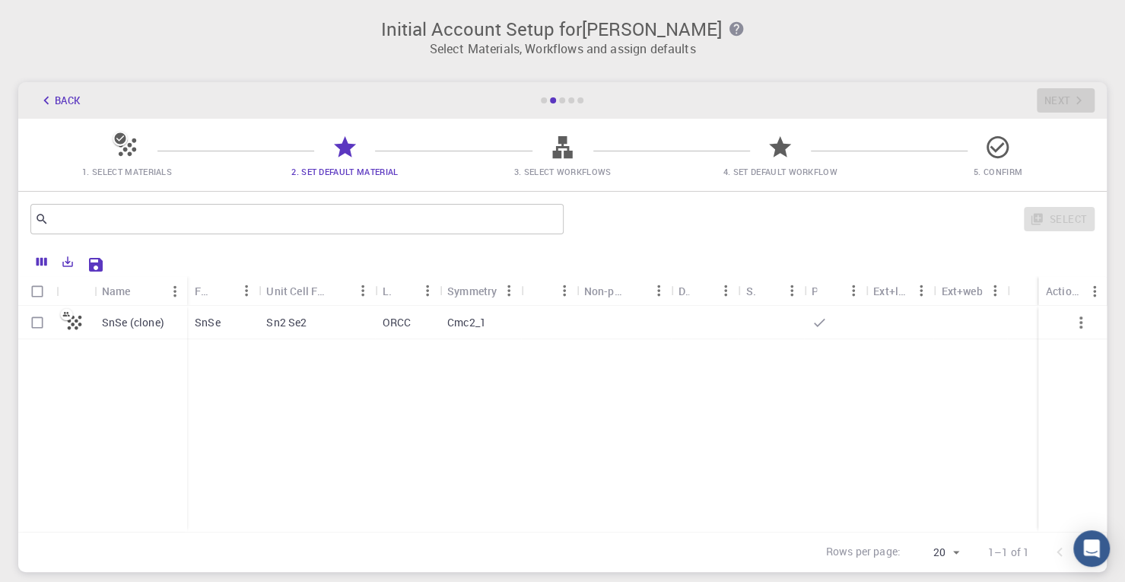
click at [36, 327] on input "Select row" at bounding box center [37, 322] width 29 height 29
checkbox input "true"
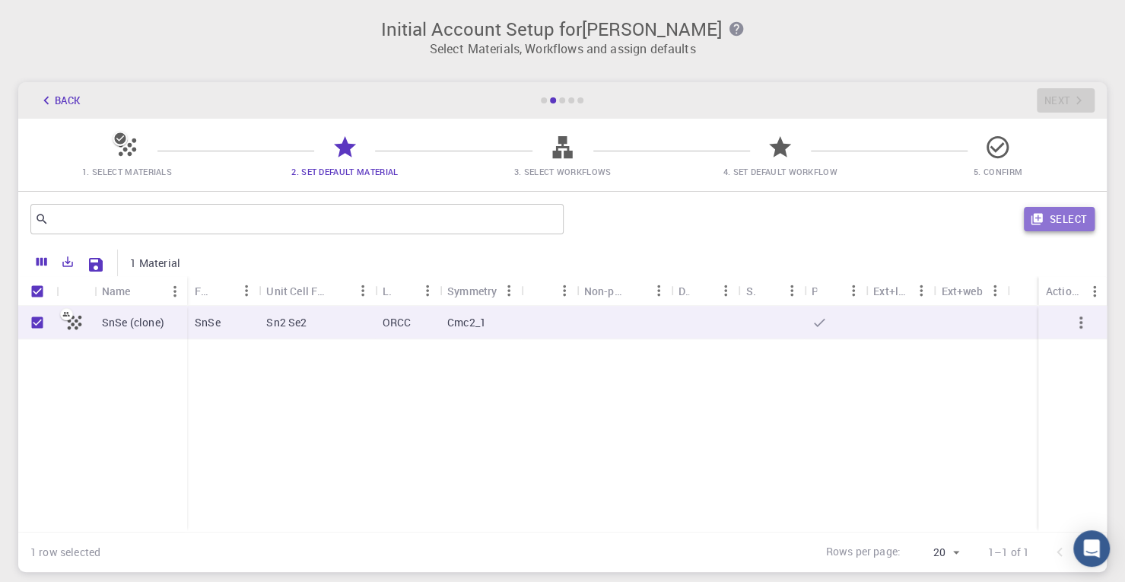
click at [1052, 214] on button "Select" at bounding box center [1059, 219] width 71 height 24
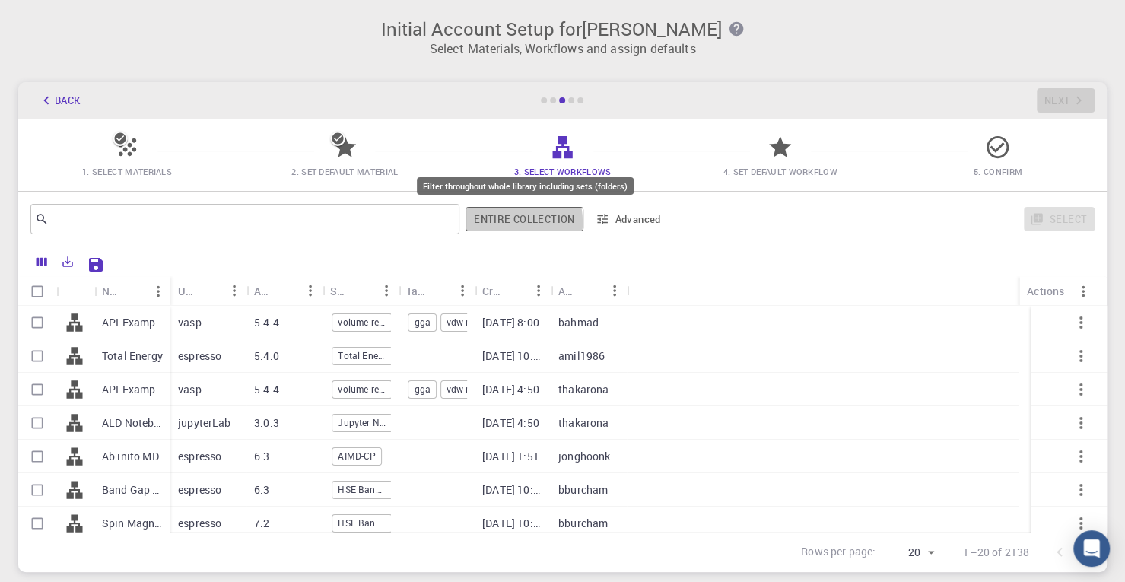
click at [493, 223] on button "Entire collection" at bounding box center [523, 219] width 117 height 24
click at [555, 223] on button "Entire collection" at bounding box center [524, 219] width 116 height 24
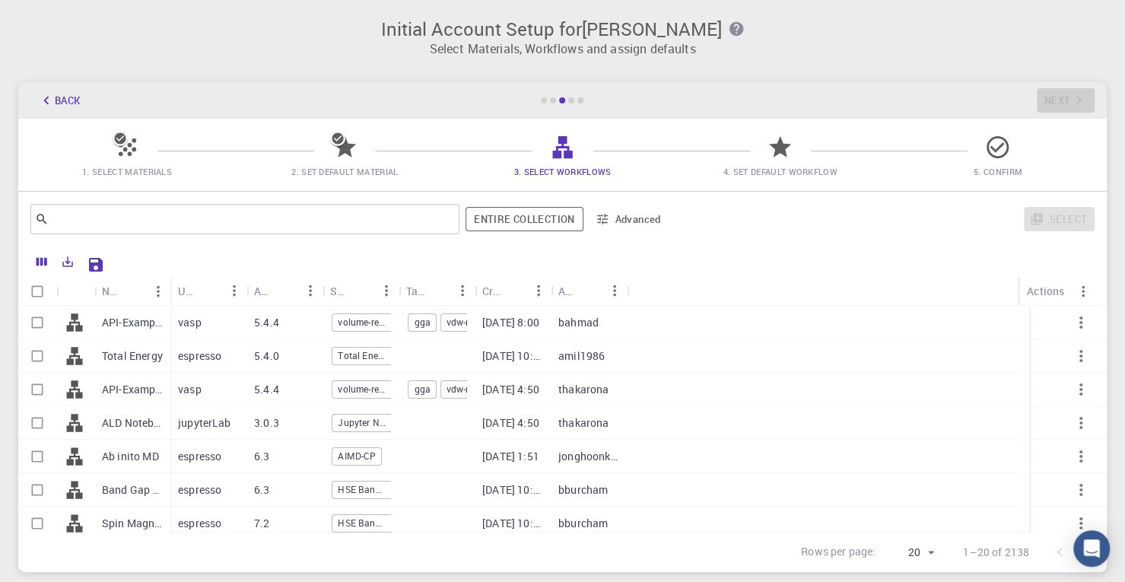
click at [129, 432] on div "ALD Notebook (clone) (clone)" at bounding box center [132, 422] width 76 height 33
checkbox input "true"
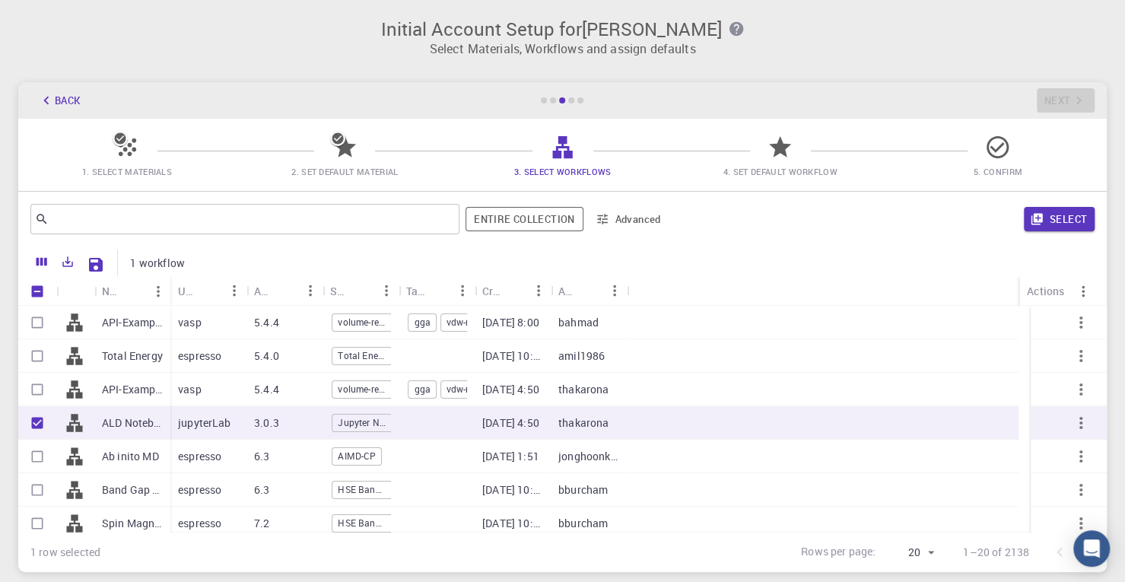
click at [131, 430] on p "ALD Notebook (clone) (clone)" at bounding box center [132, 422] width 61 height 15
checkbox input "false"
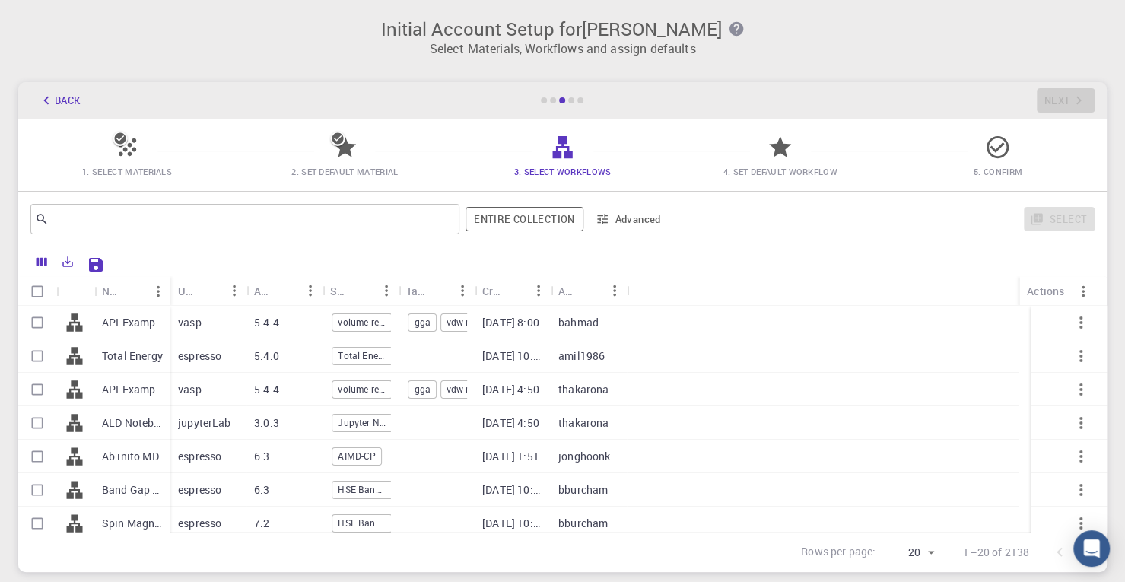
click at [109, 357] on p "Total Energy" at bounding box center [132, 355] width 61 height 15
checkbox input "true"
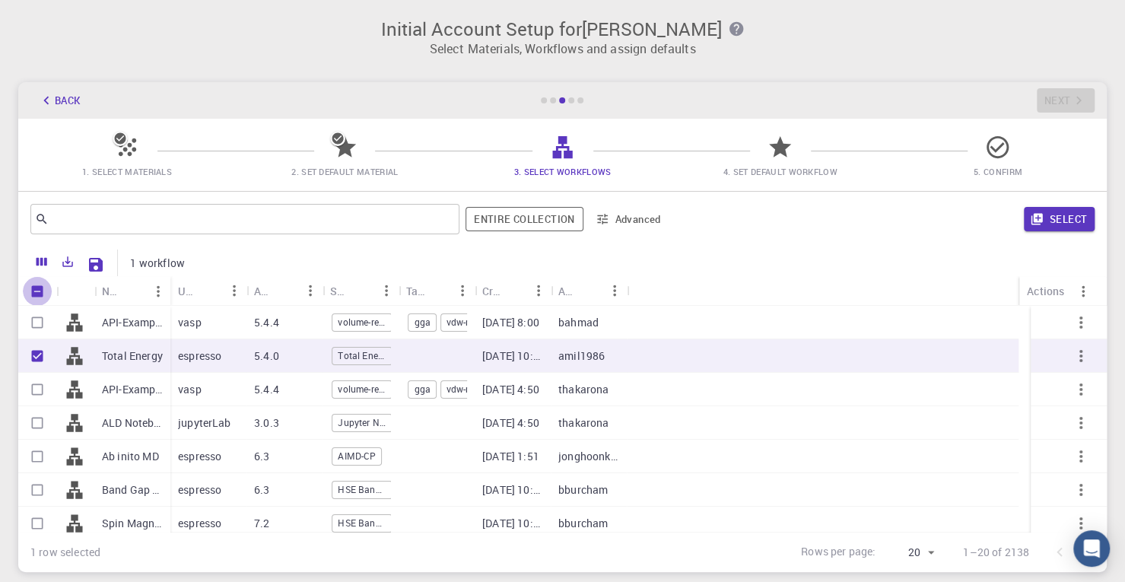
click at [38, 287] on input "Unselect all rows" at bounding box center [37, 291] width 29 height 29
checkbox input "false"
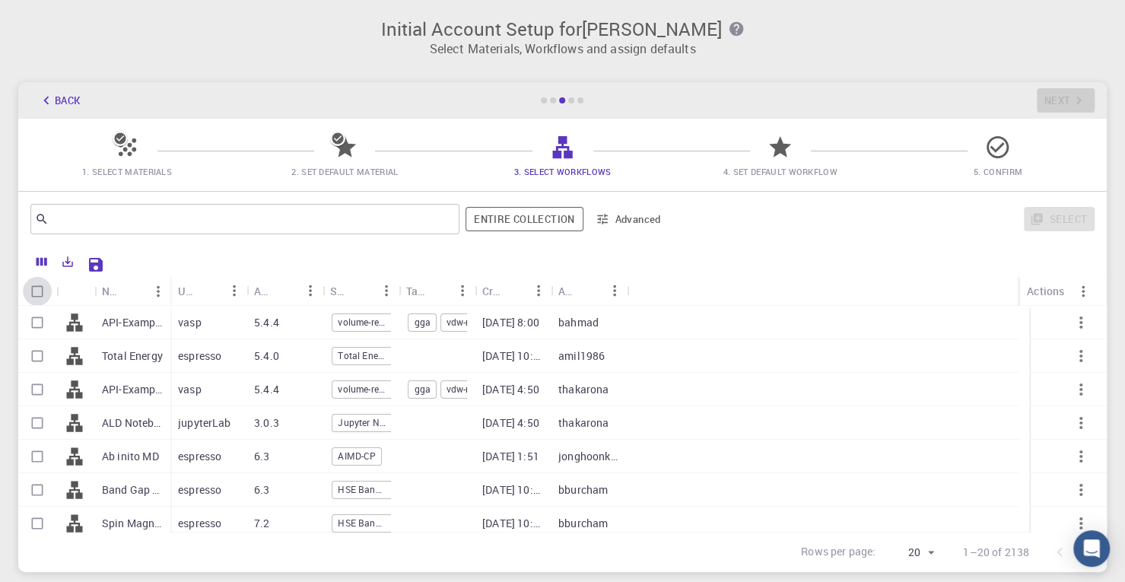
click at [39, 290] on input "Select all rows" at bounding box center [37, 291] width 29 height 29
checkbox input "true"
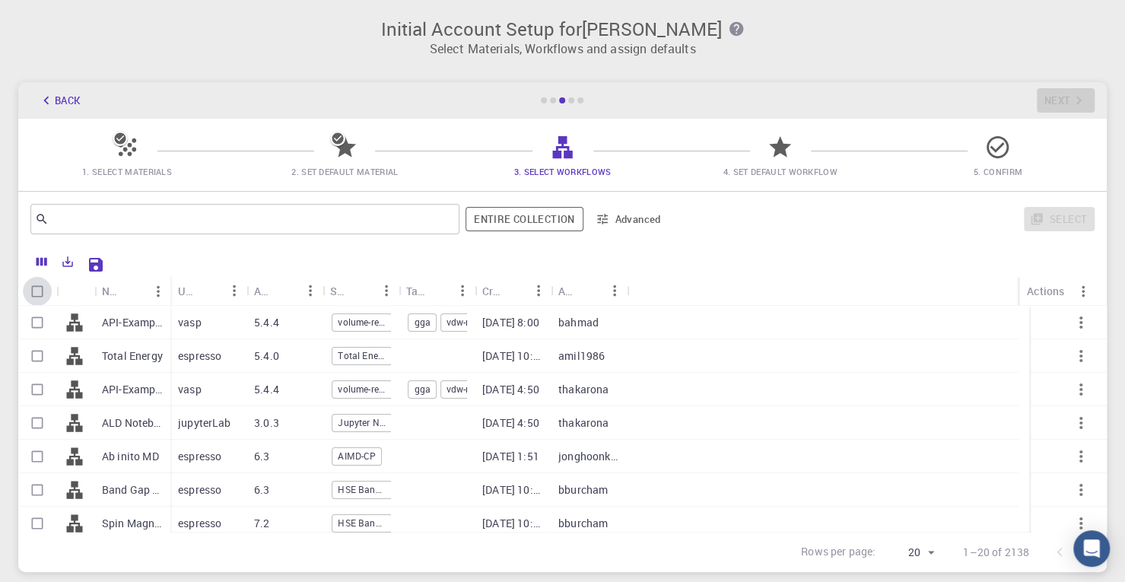
checkbox input "true"
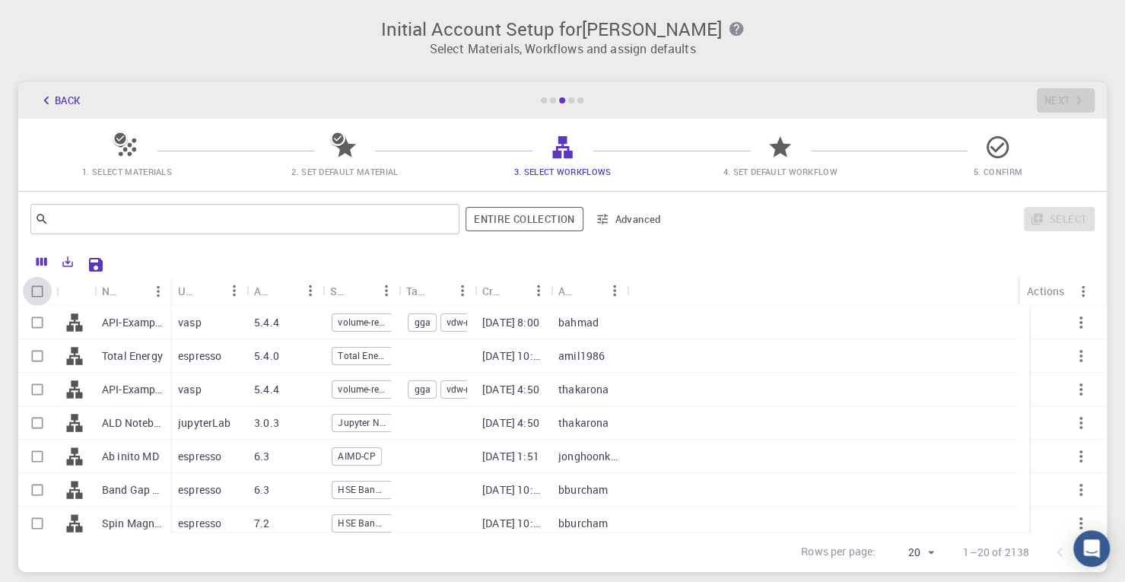
checkbox input "true"
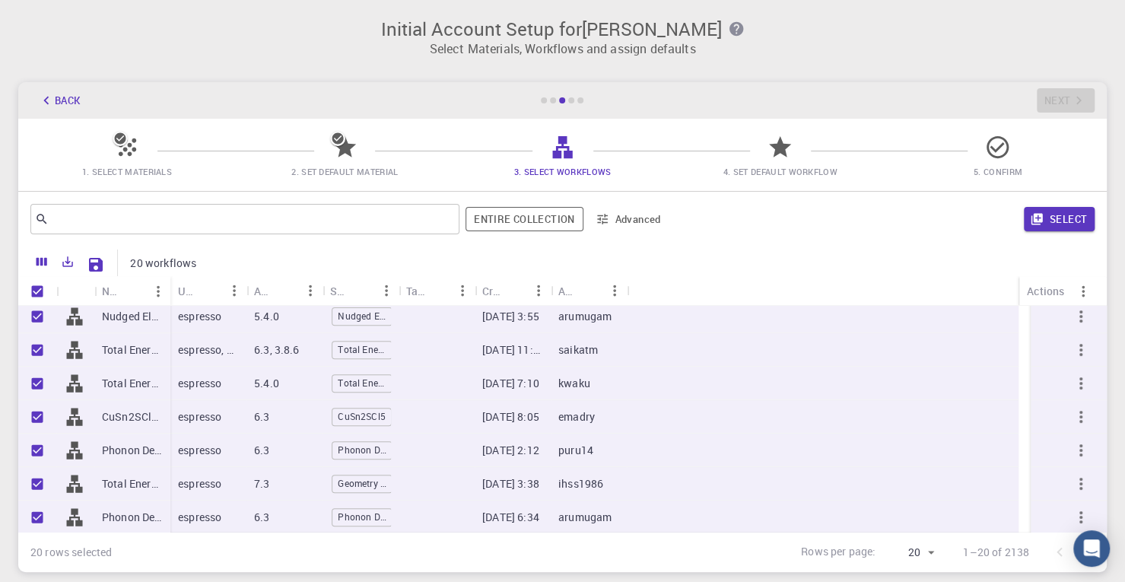
scroll to position [443, 0]
click at [1074, 214] on button "Select" at bounding box center [1059, 219] width 71 height 24
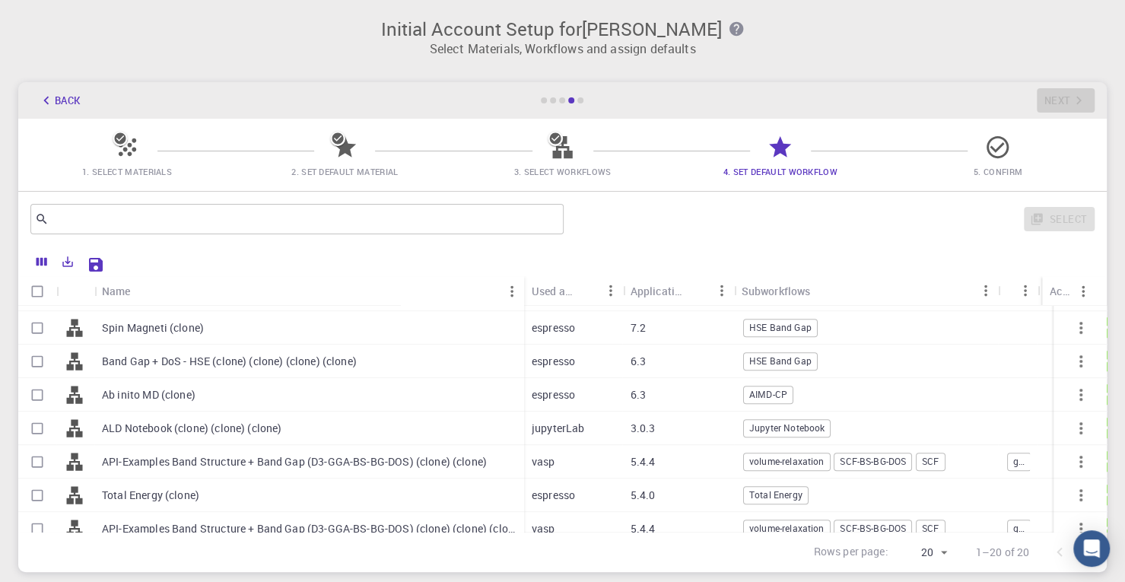
scroll to position [455, 0]
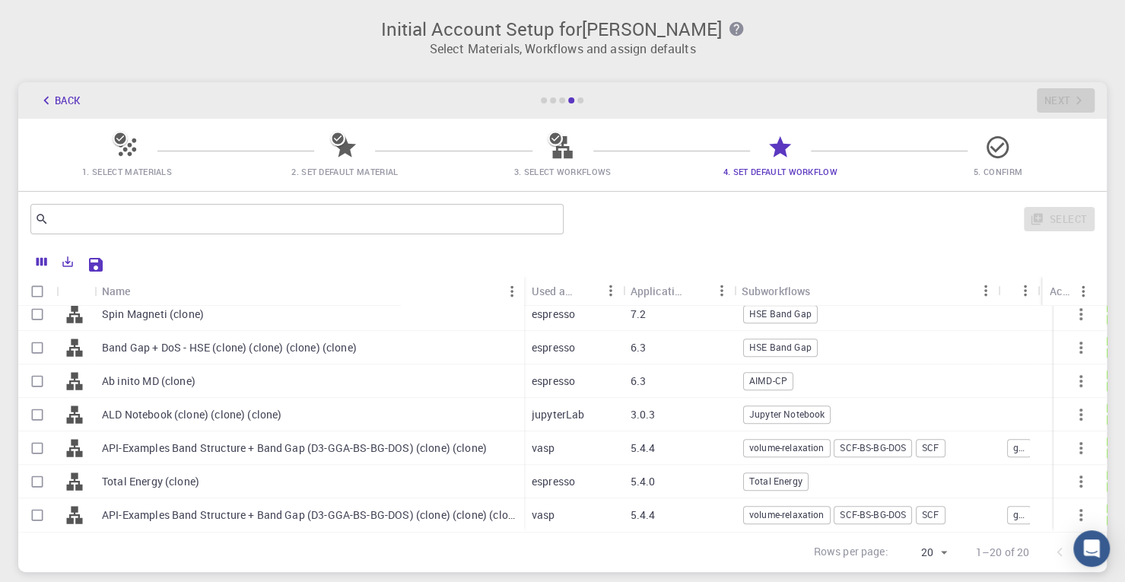
click at [160, 465] on div "Total Energy (clone)" at bounding box center [309, 481] width 430 height 33
checkbox input "true"
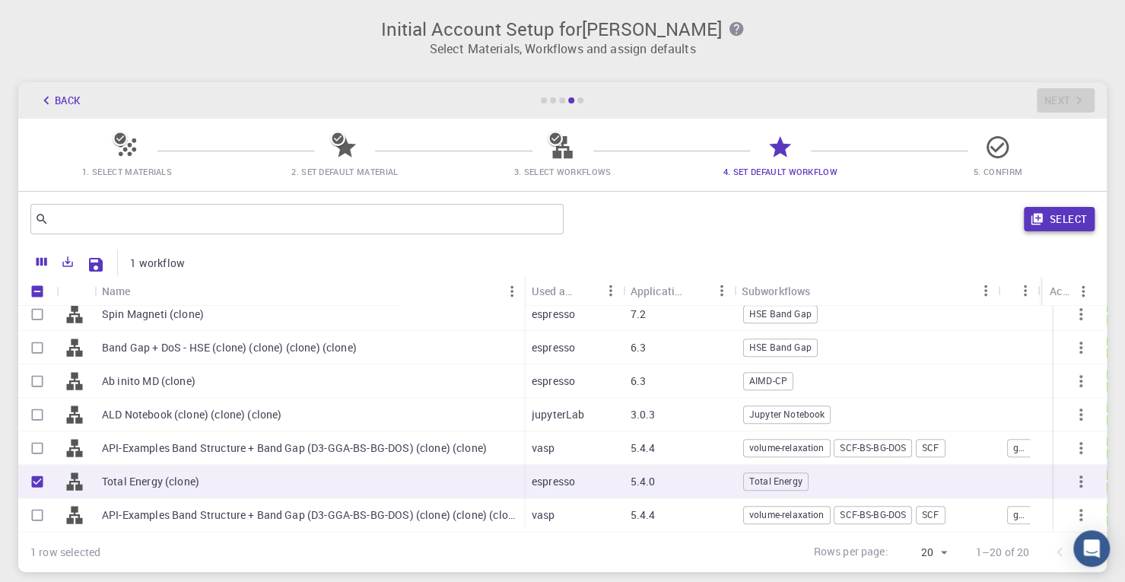
click at [1077, 220] on button "Select" at bounding box center [1059, 219] width 71 height 24
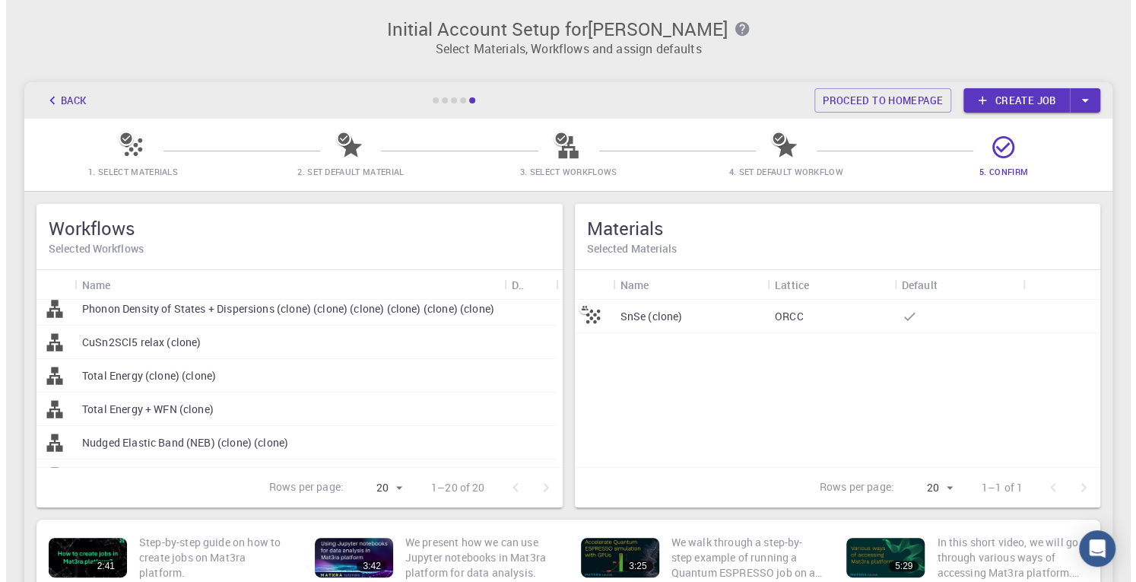
scroll to position [111, 0]
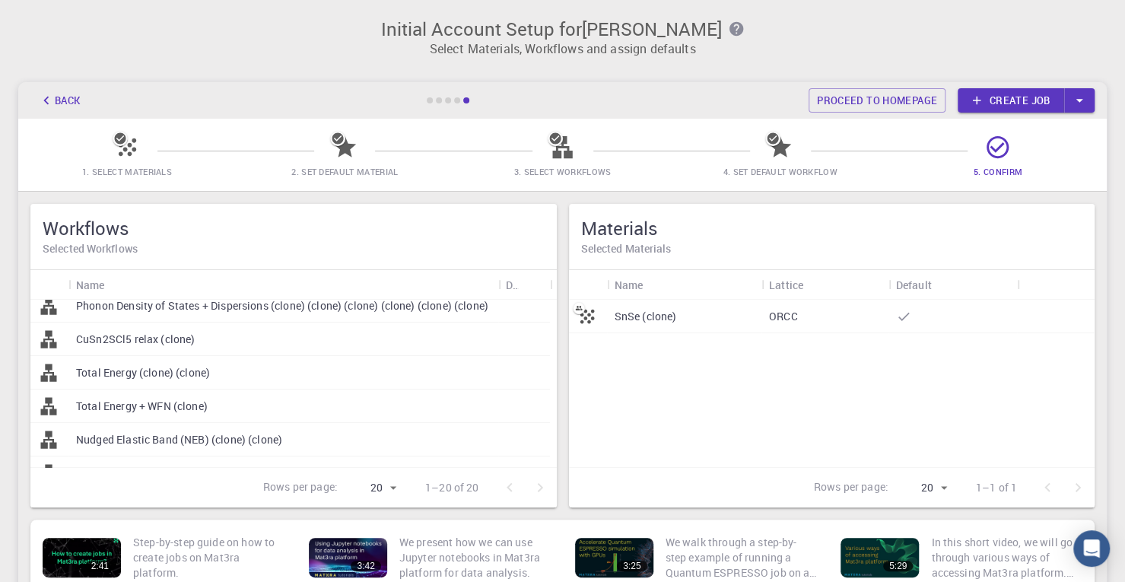
click at [207, 370] on p "Total Energy (clone) (clone)" at bounding box center [143, 372] width 134 height 15
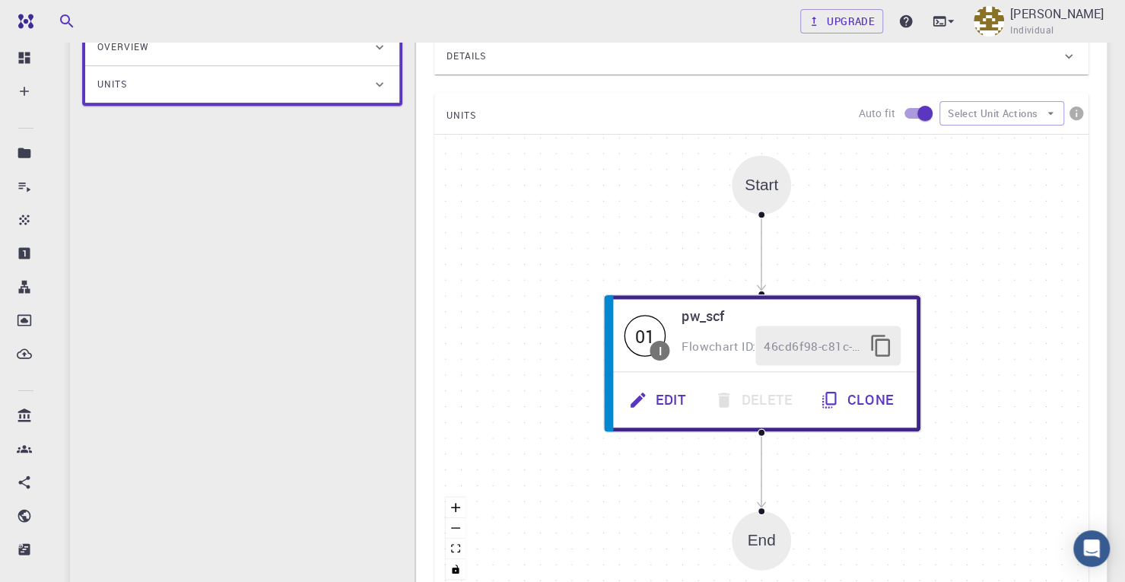
scroll to position [287, 0]
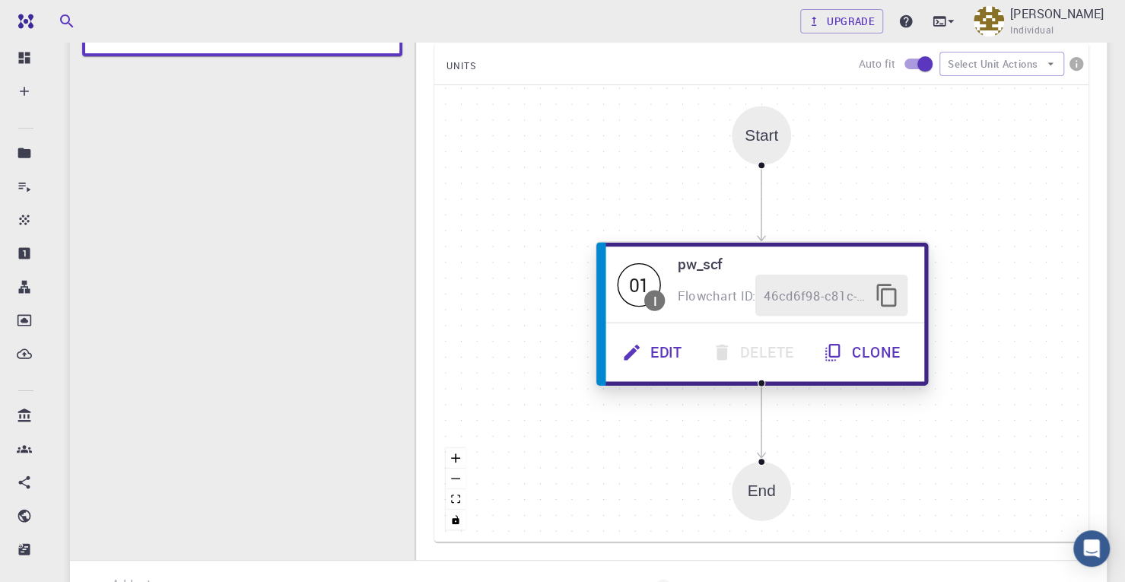
click at [637, 363] on button "Edit" at bounding box center [654, 353] width 90 height 42
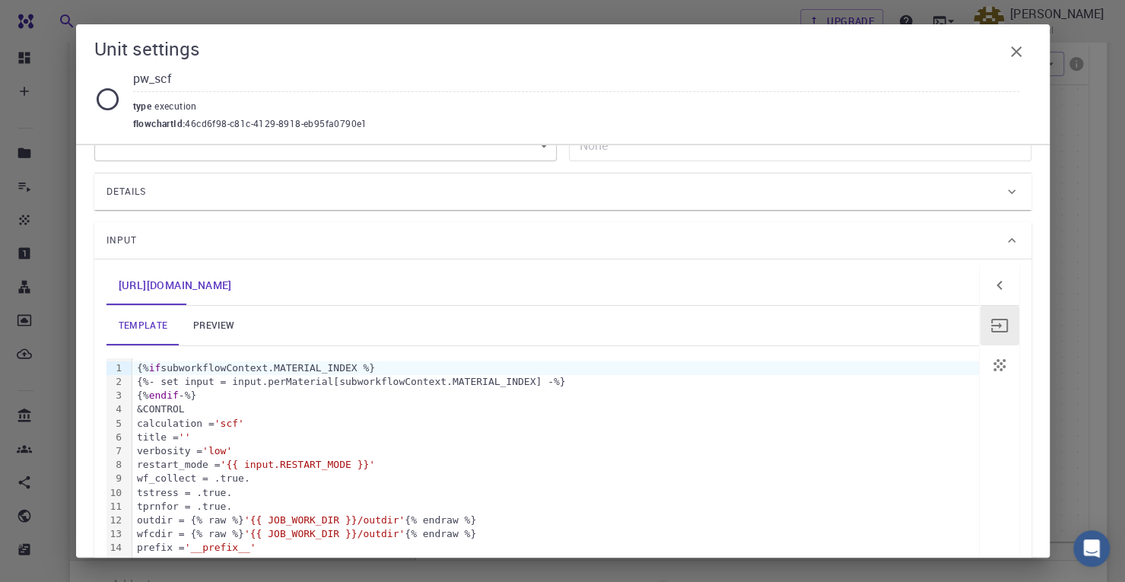
scroll to position [0, 0]
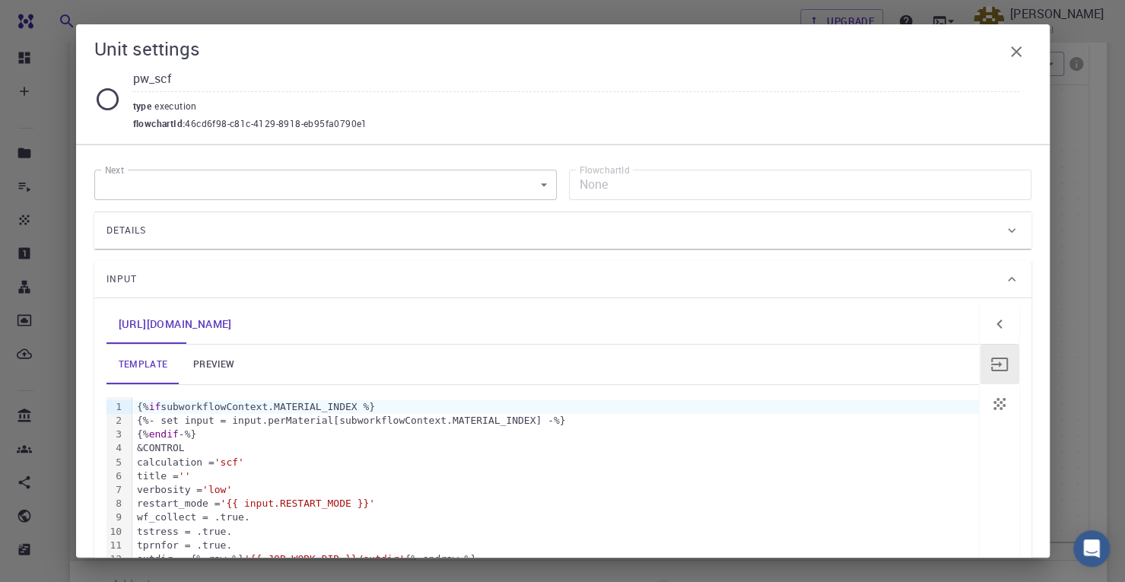
click at [1018, 52] on icon "button" at bounding box center [1016, 52] width 18 height 18
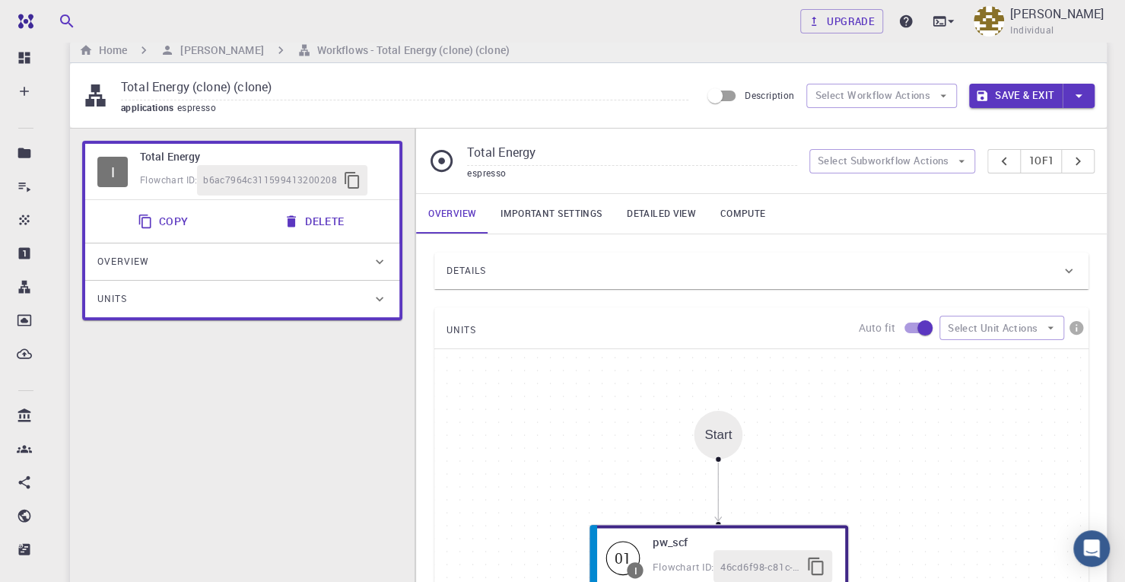
scroll to position [22, 0]
click at [1030, 94] on button "Save & Exit" at bounding box center [1016, 96] width 94 height 24
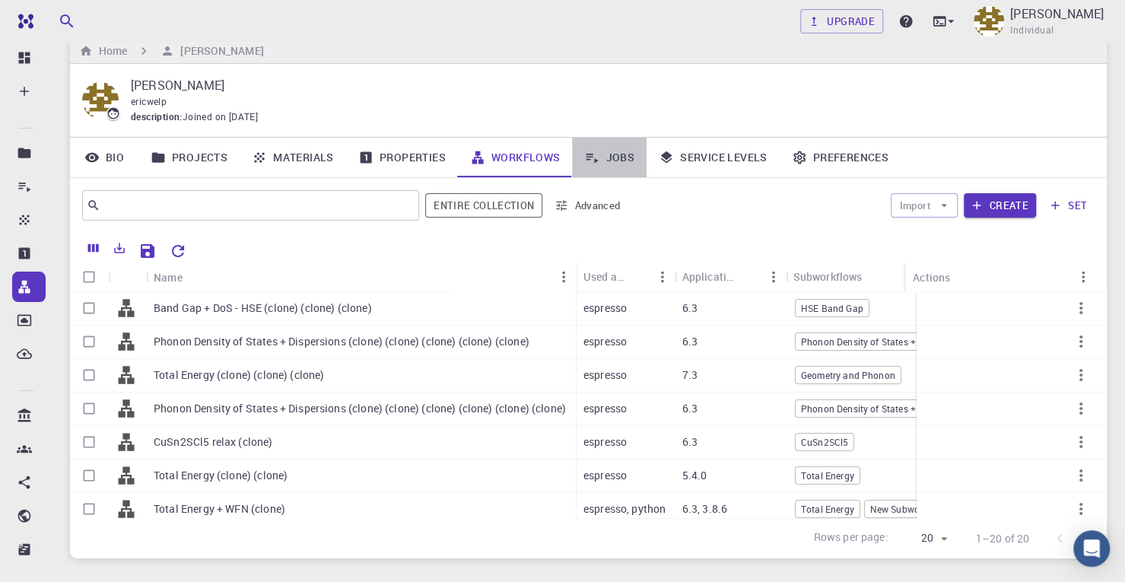
click at [603, 151] on link "Jobs" at bounding box center [609, 158] width 75 height 40
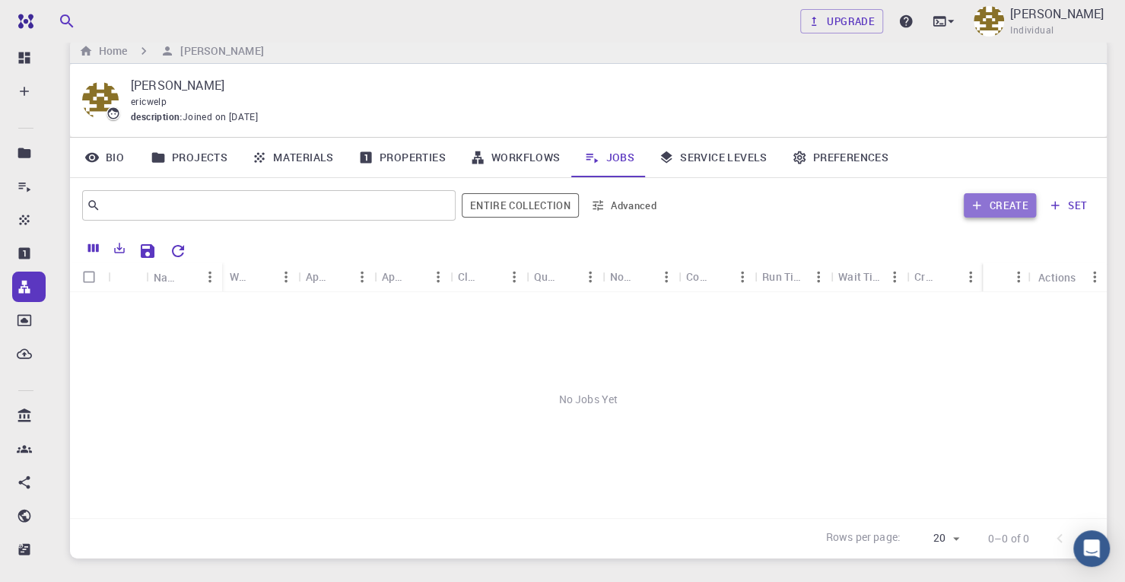
click at [987, 204] on button "Create" at bounding box center [999, 205] width 72 height 24
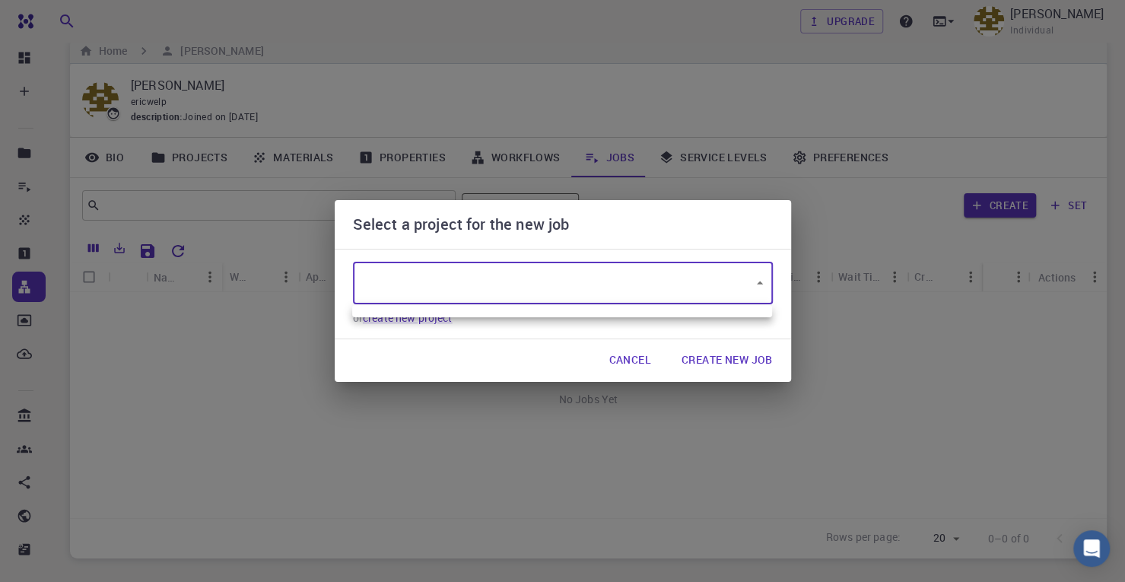
click at [627, 294] on body "Free Dashboard Create New Job New Material Create Material Upload File Import f…" at bounding box center [562, 327] width 1125 height 699
type input "Hrtoj9b3JDD2pHr9d"
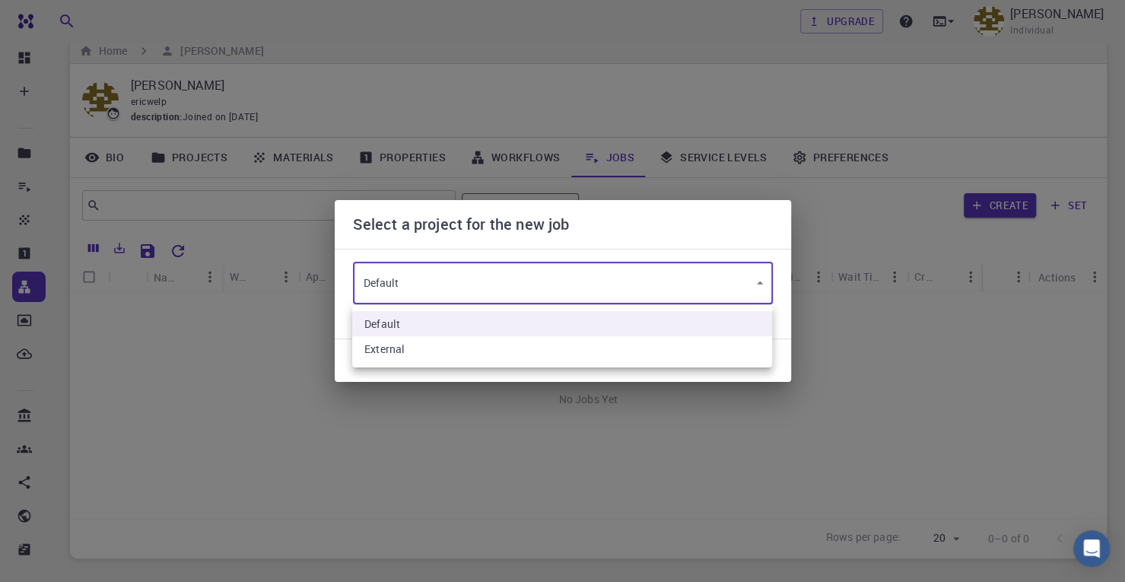
click at [823, 182] on div at bounding box center [562, 291] width 1125 height 582
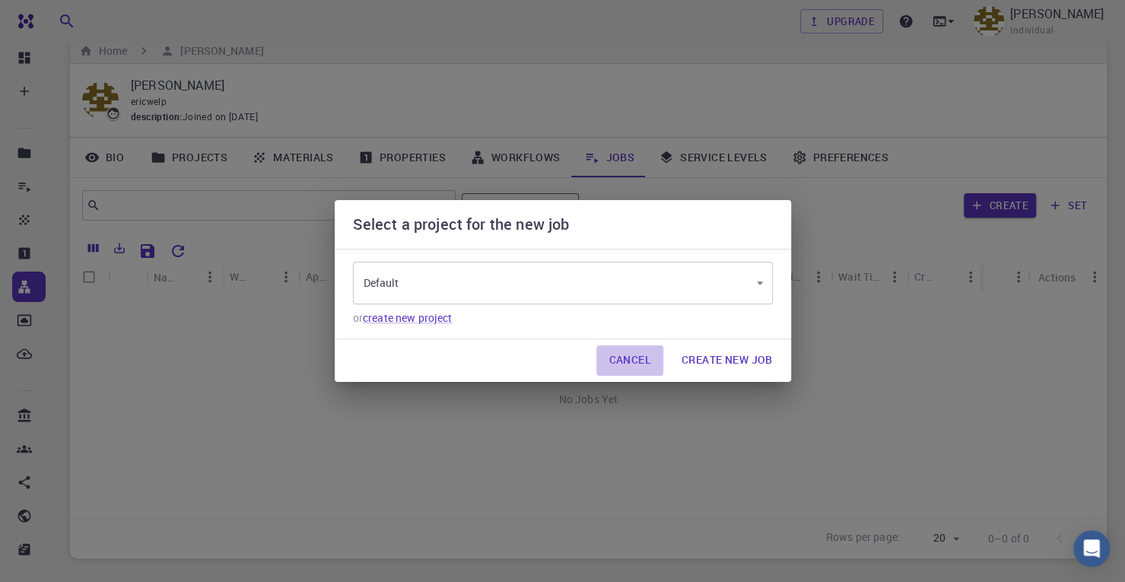
click at [631, 349] on button "Cancel" at bounding box center [629, 360] width 66 height 30
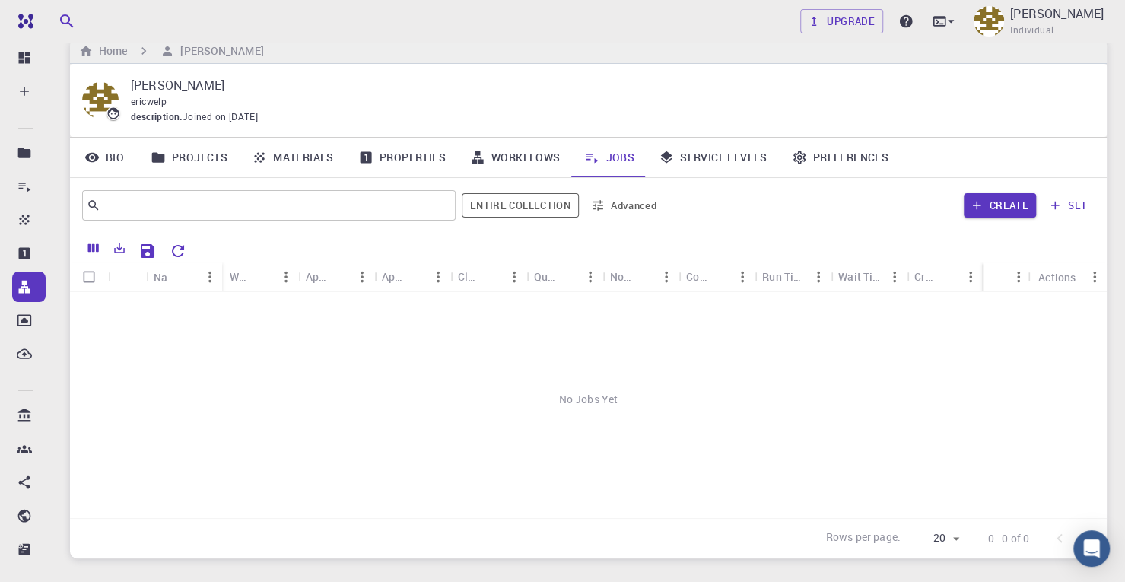
click at [198, 157] on link "Projects" at bounding box center [188, 158] width 101 height 40
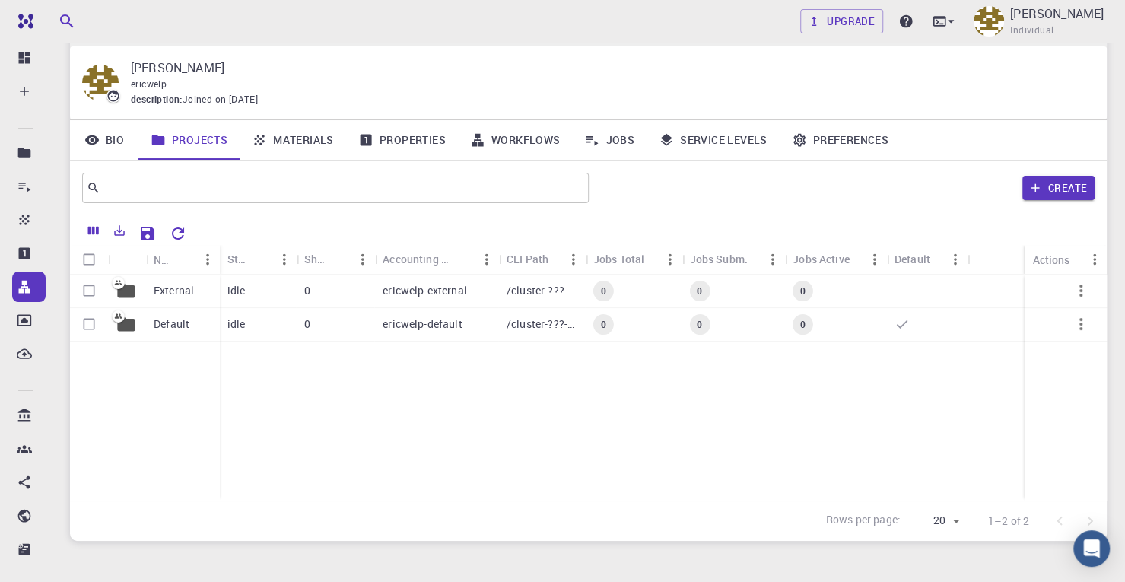
scroll to position [40, 0]
click at [113, 137] on link "Bio" at bounding box center [104, 139] width 68 height 40
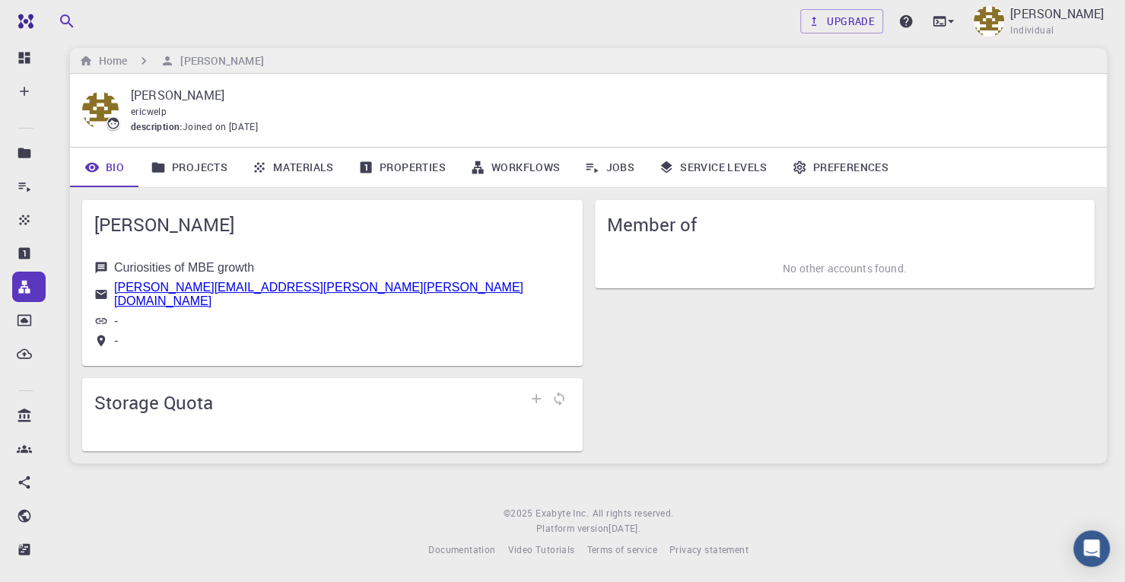
scroll to position [2, 0]
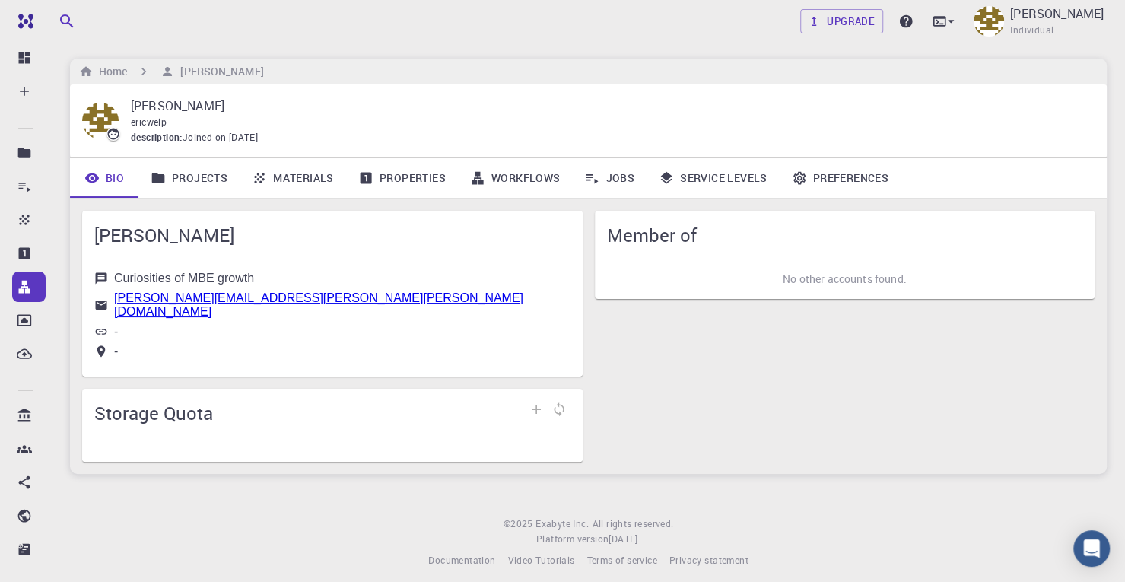
click at [316, 171] on link "Materials" at bounding box center [293, 178] width 106 height 40
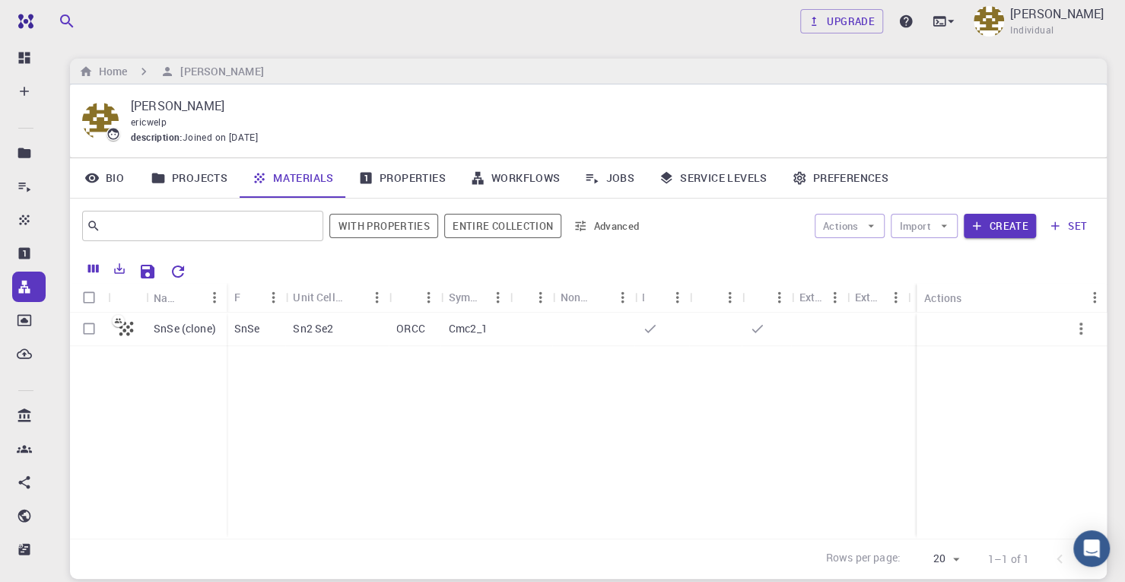
scroll to position [85, 0]
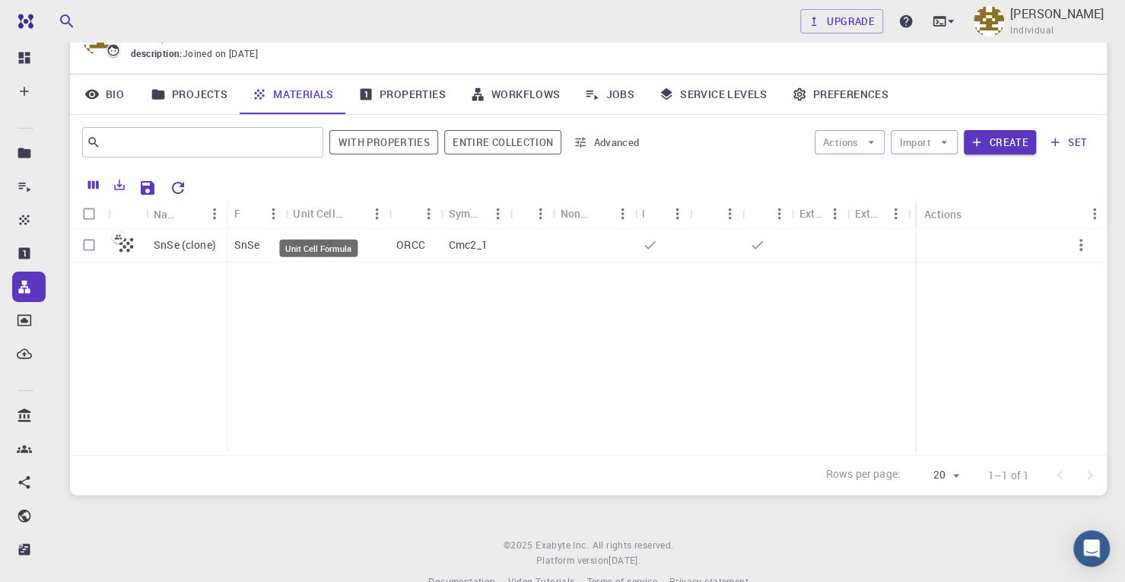
click at [312, 241] on div "Unit Cell Formula" at bounding box center [318, 248] width 78 height 17
click at [193, 252] on p "SnSe (clone)" at bounding box center [185, 244] width 62 height 15
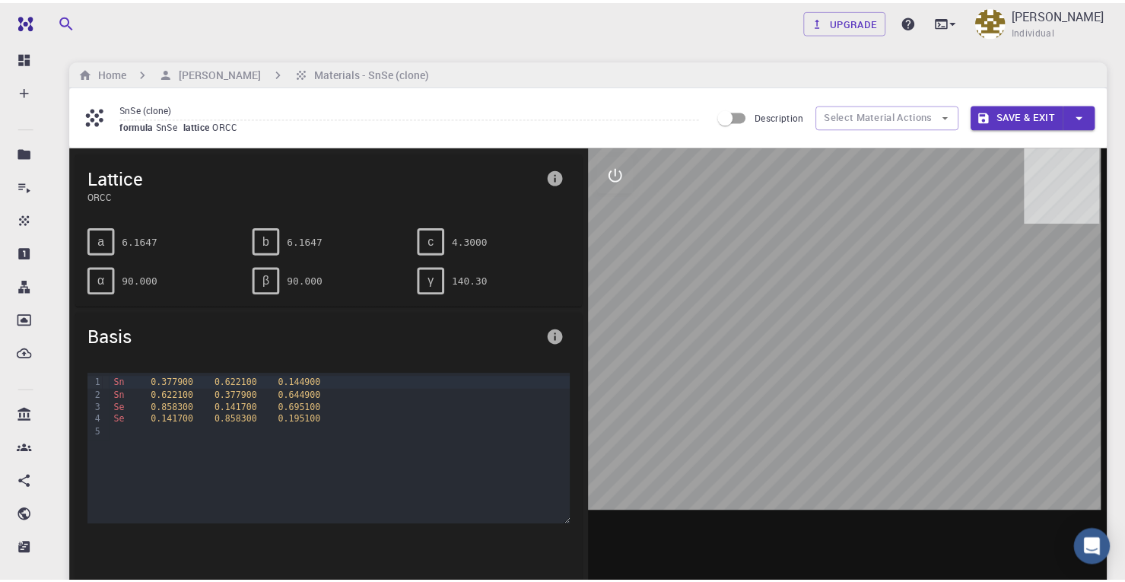
scroll to position [75, 0]
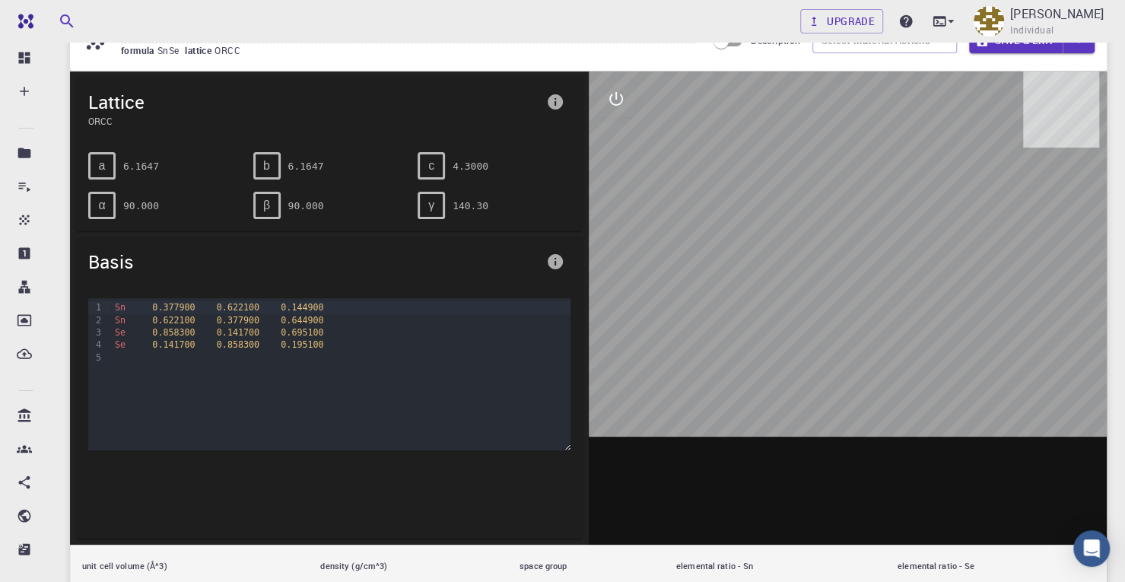
drag, startPoint x: 766, startPoint y: 285, endPoint x: 616, endPoint y: 145, distance: 205.0
click at [616, 145] on div at bounding box center [848, 307] width 519 height 473
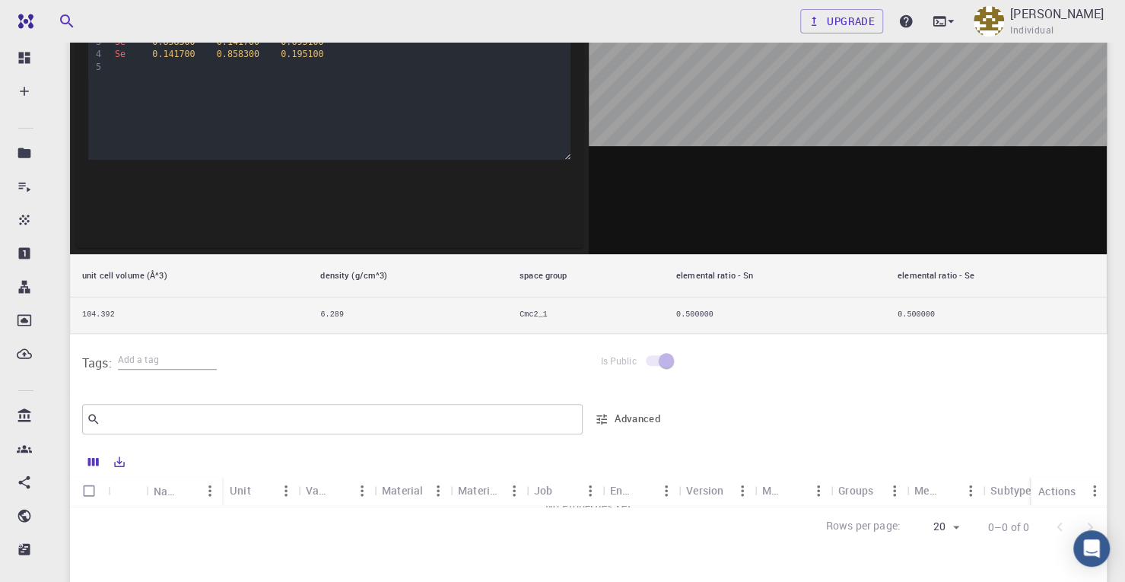
scroll to position [0, 0]
